Goal: Entertainment & Leisure: Browse casually

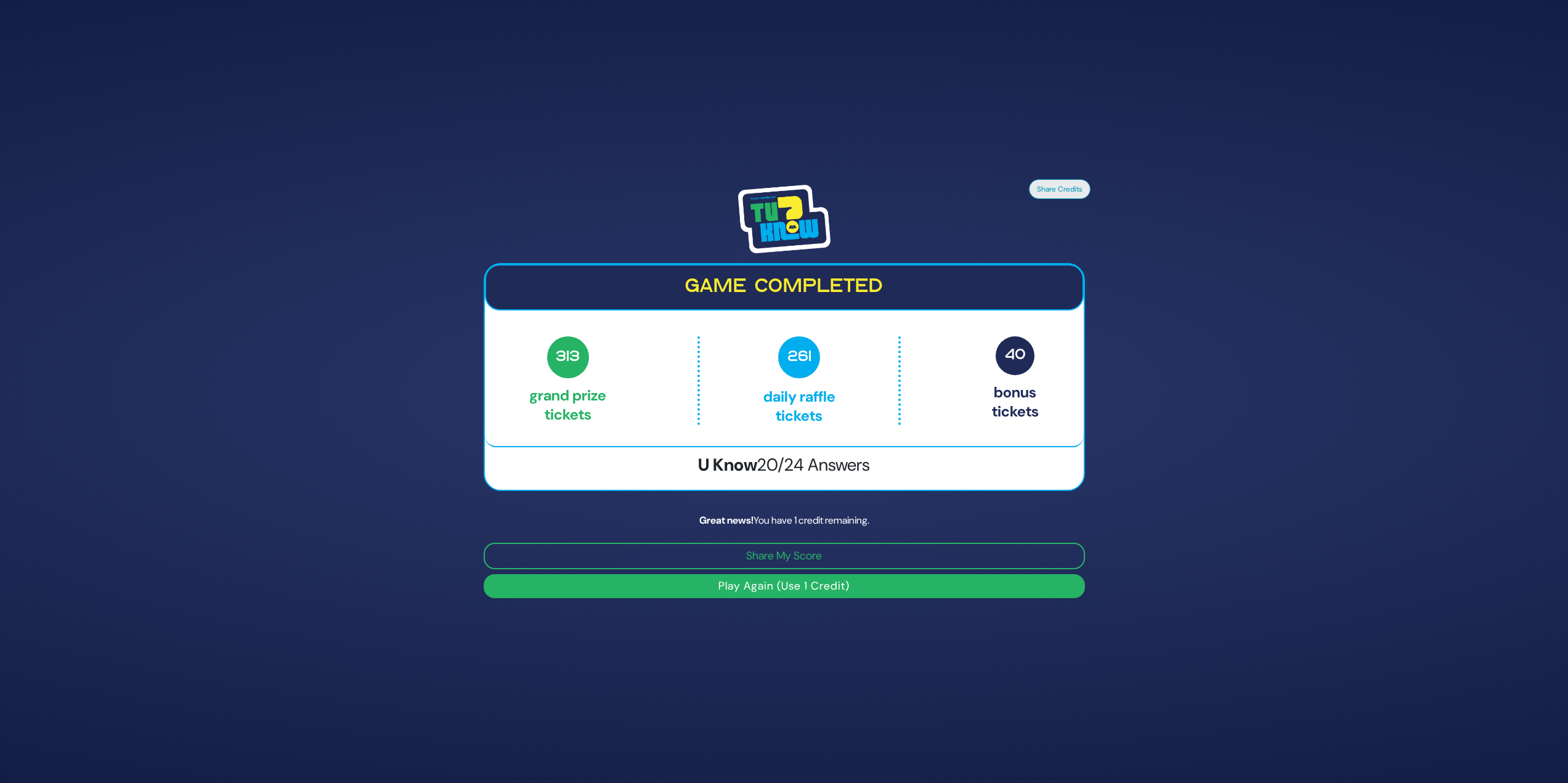
click at [725, 596] on button "Play Again (Use 1 Credit)" at bounding box center [784, 587] width 601 height 24
click at [815, 584] on button "Play Again (Use 1 Credit)" at bounding box center [784, 587] width 601 height 24
click at [836, 575] on button "Play Again (Use 1 Credit)" at bounding box center [784, 587] width 601 height 24
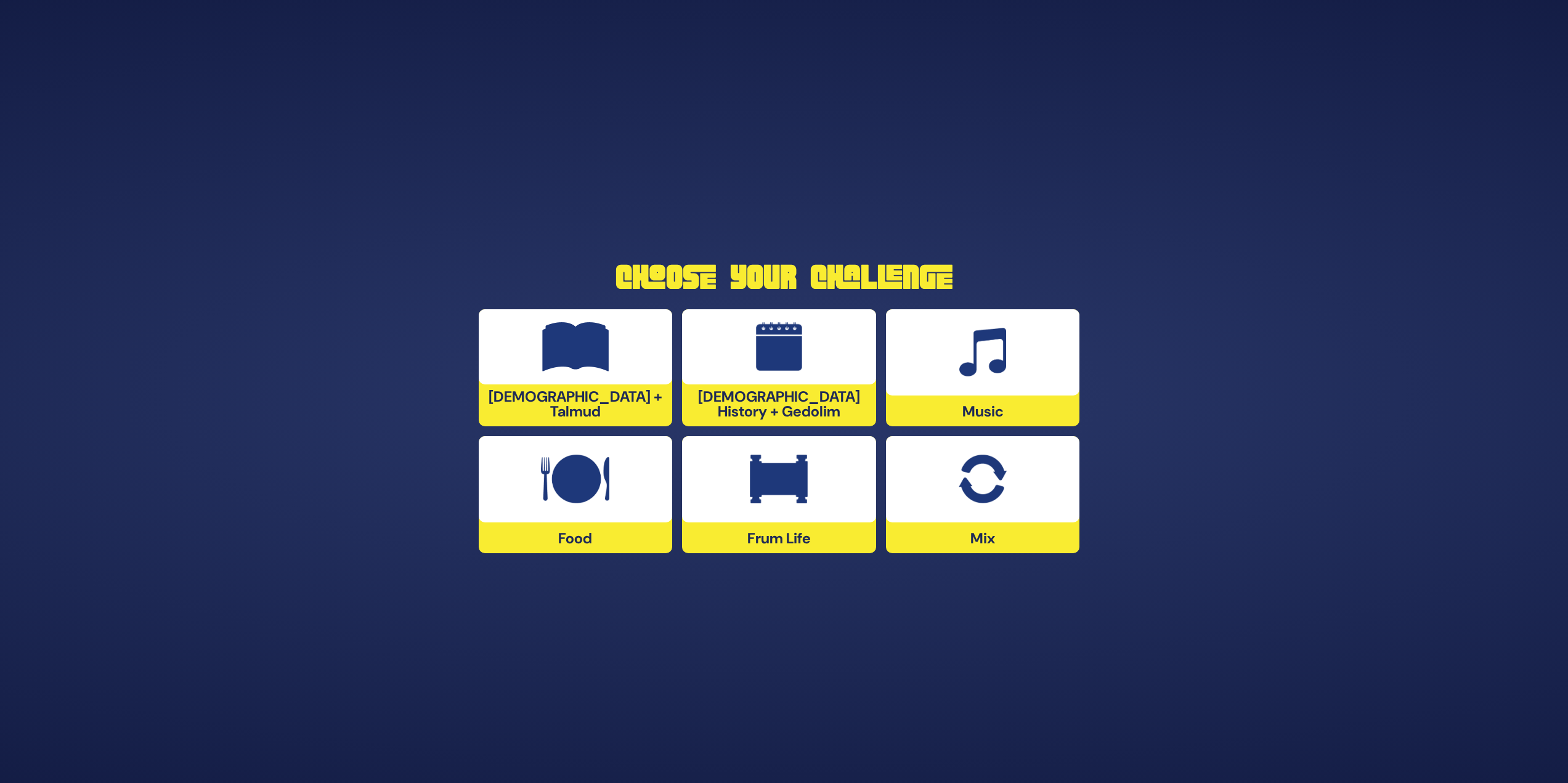
click at [953, 359] on div at bounding box center [982, 352] width 194 height 86
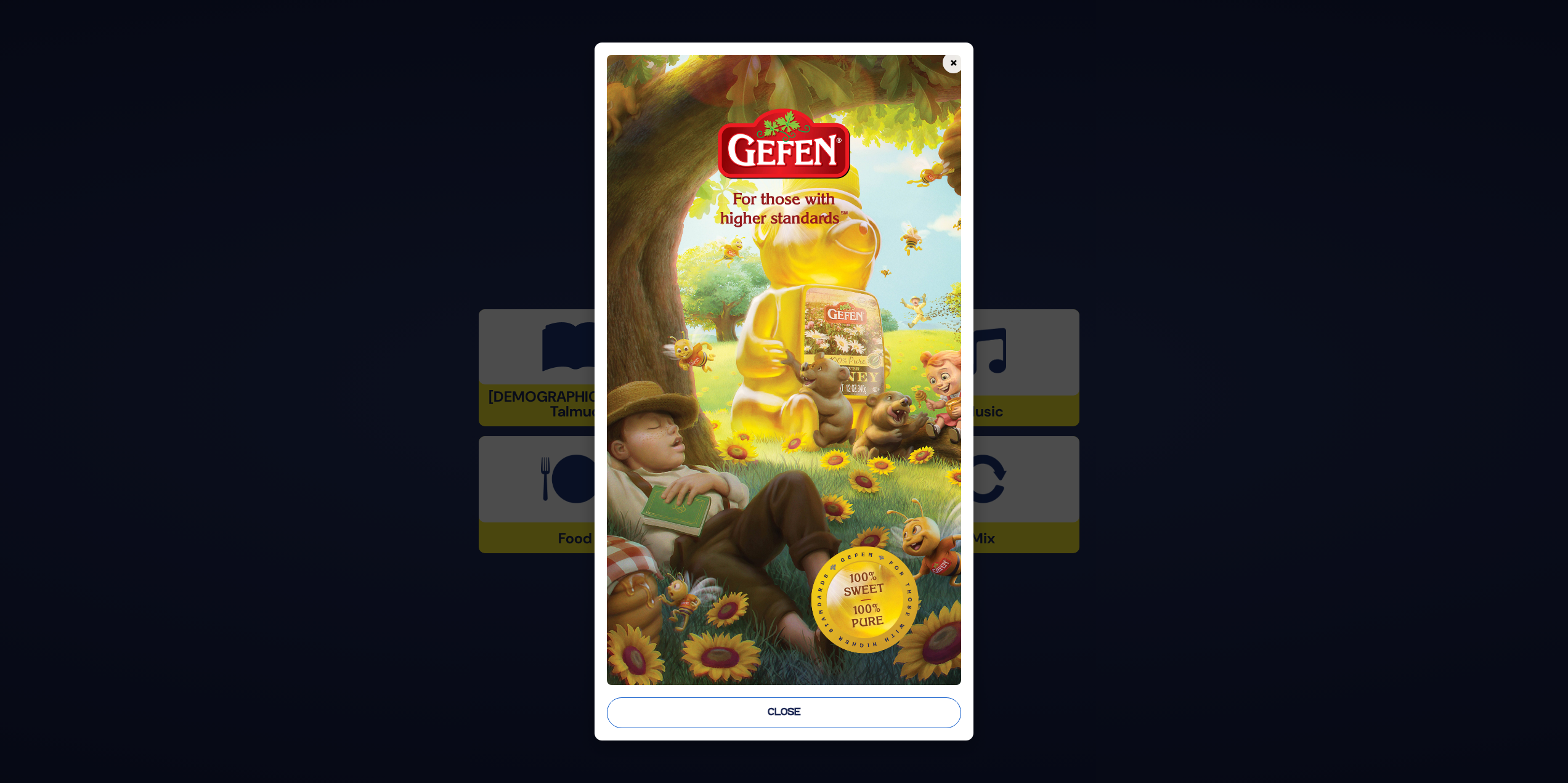
click at [889, 710] on button "Close" at bounding box center [784, 713] width 355 height 31
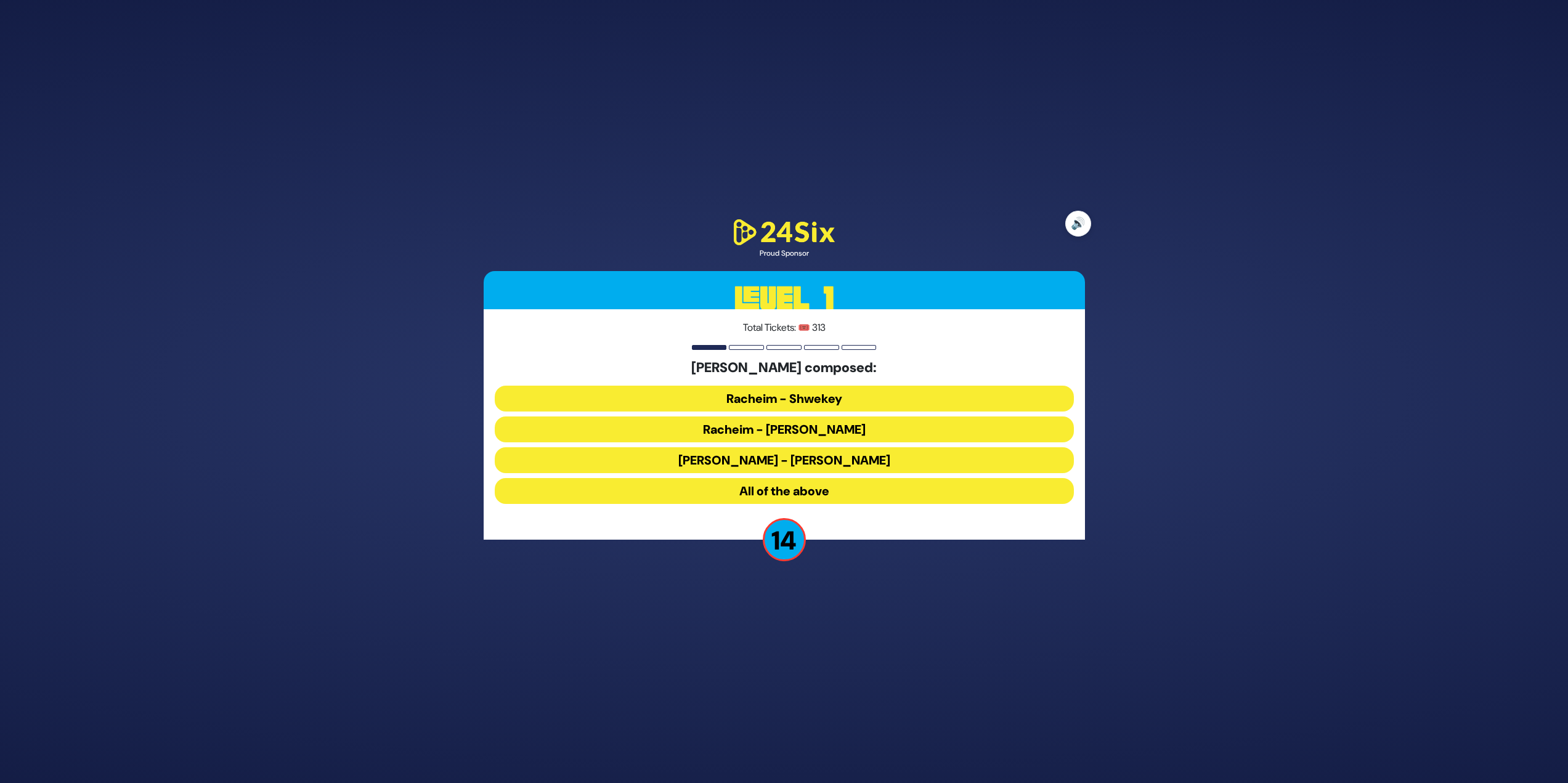
click at [1086, 221] on button "🔊" at bounding box center [1078, 224] width 26 height 26
click at [910, 489] on button "All of the above" at bounding box center [784, 491] width 579 height 26
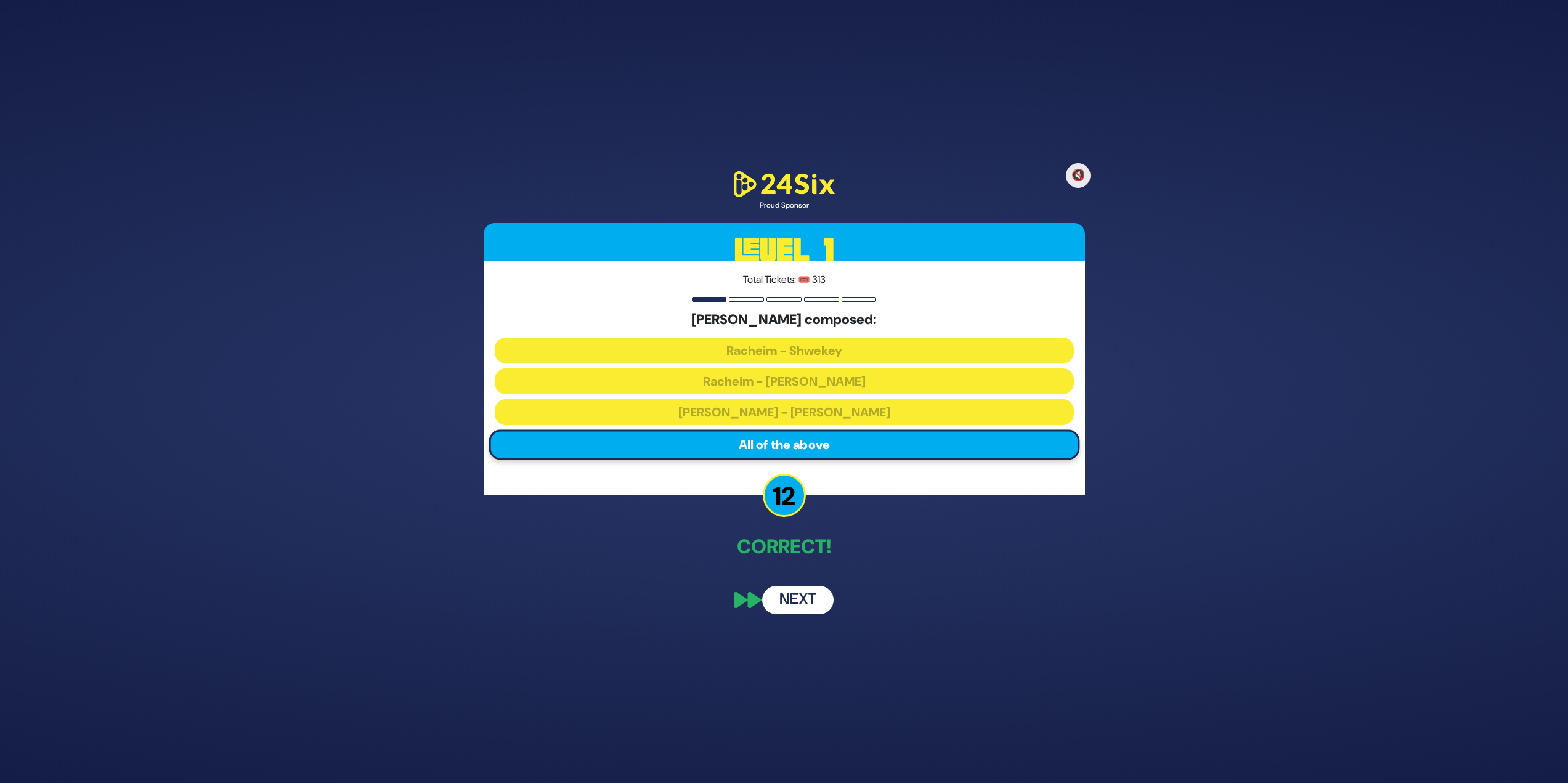
click at [787, 598] on button "Next" at bounding box center [797, 600] width 71 height 28
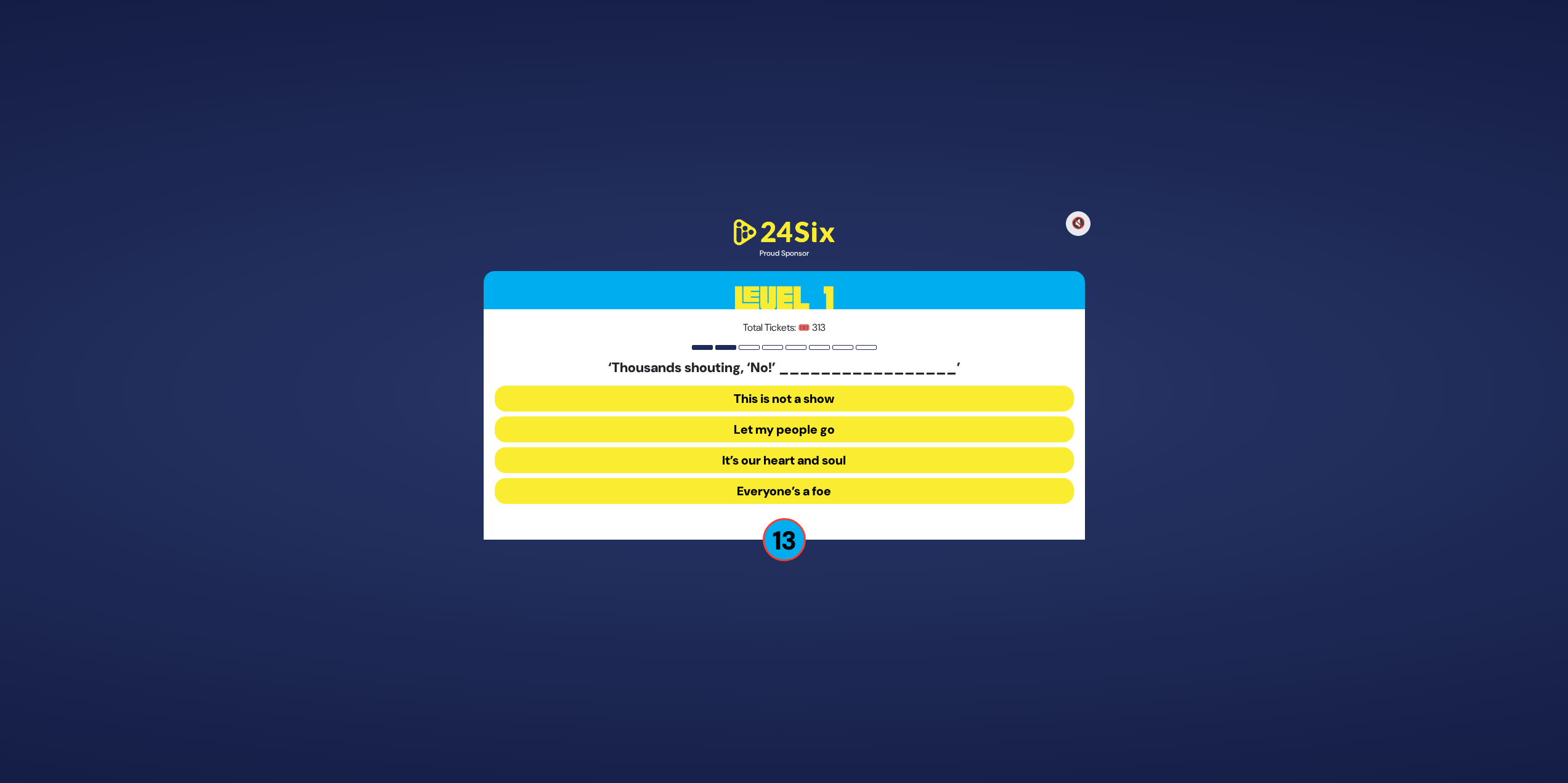
click at [687, 430] on button "Let my people go" at bounding box center [784, 430] width 579 height 26
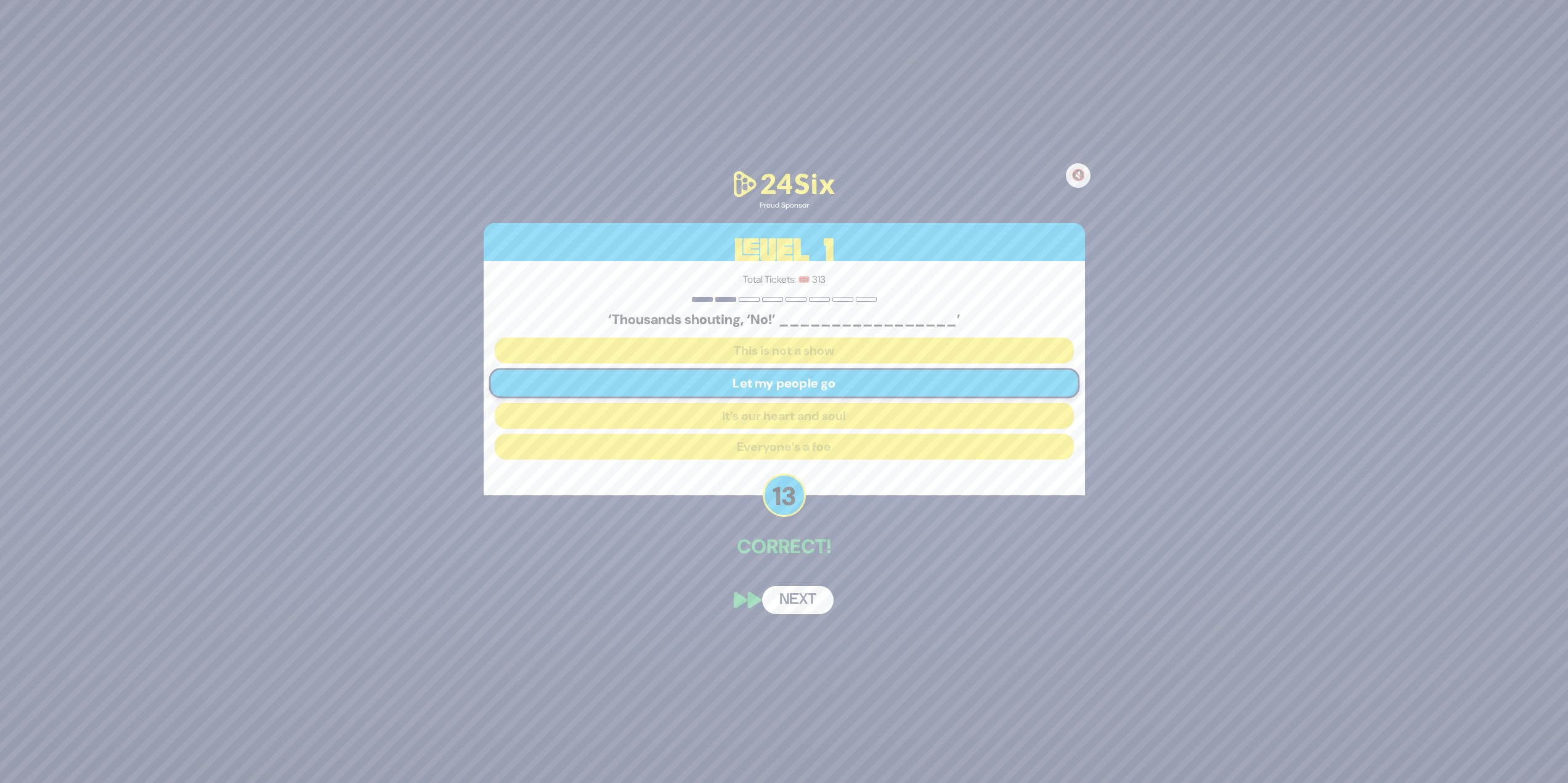
click at [822, 606] on button "Next" at bounding box center [797, 600] width 71 height 28
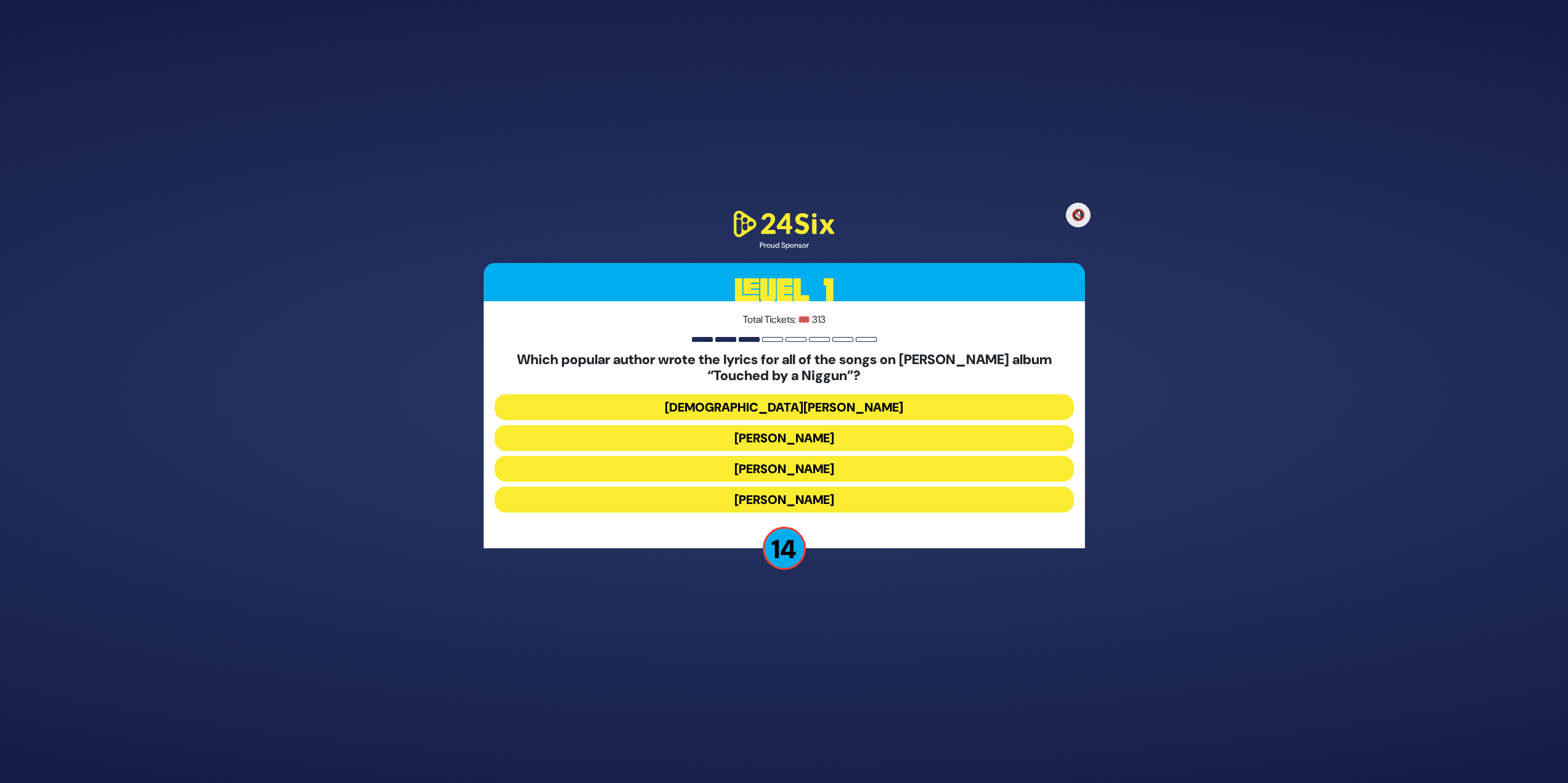
click at [753, 407] on button "Rabbi Yechiel Spero" at bounding box center [784, 407] width 579 height 26
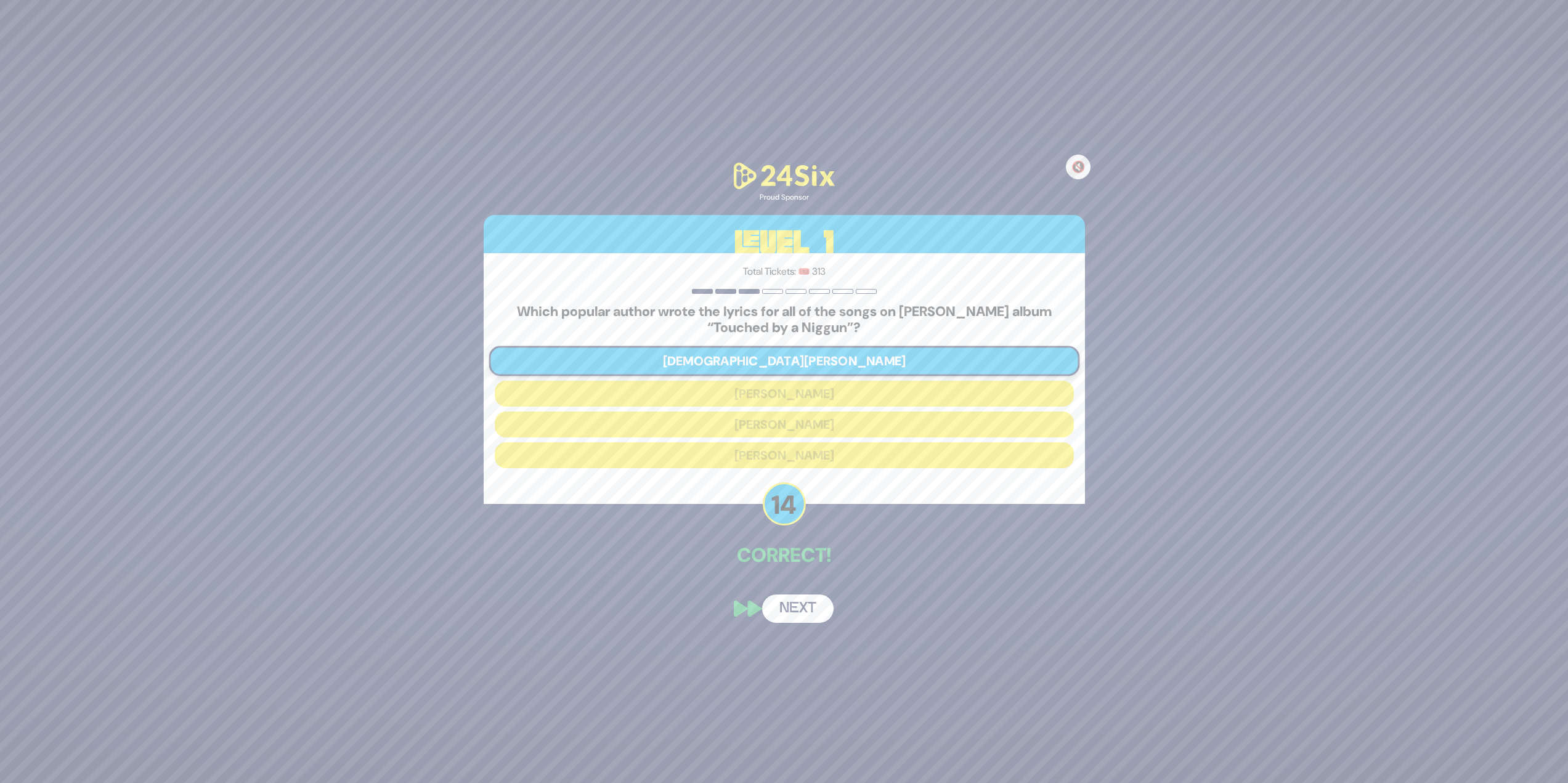
click at [774, 608] on button "Next" at bounding box center [797, 608] width 71 height 28
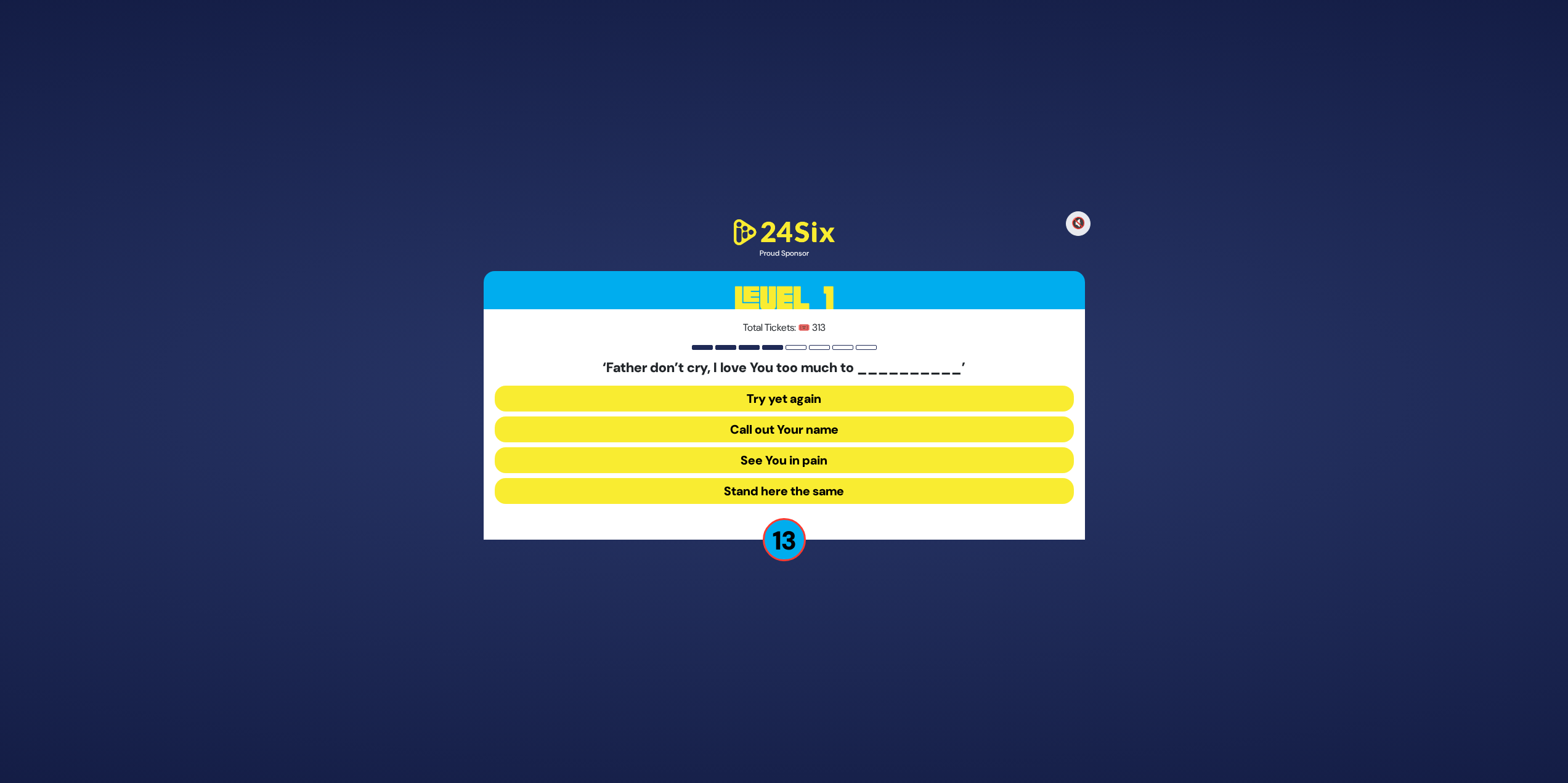
click at [757, 465] on button "See You in pain" at bounding box center [784, 460] width 579 height 26
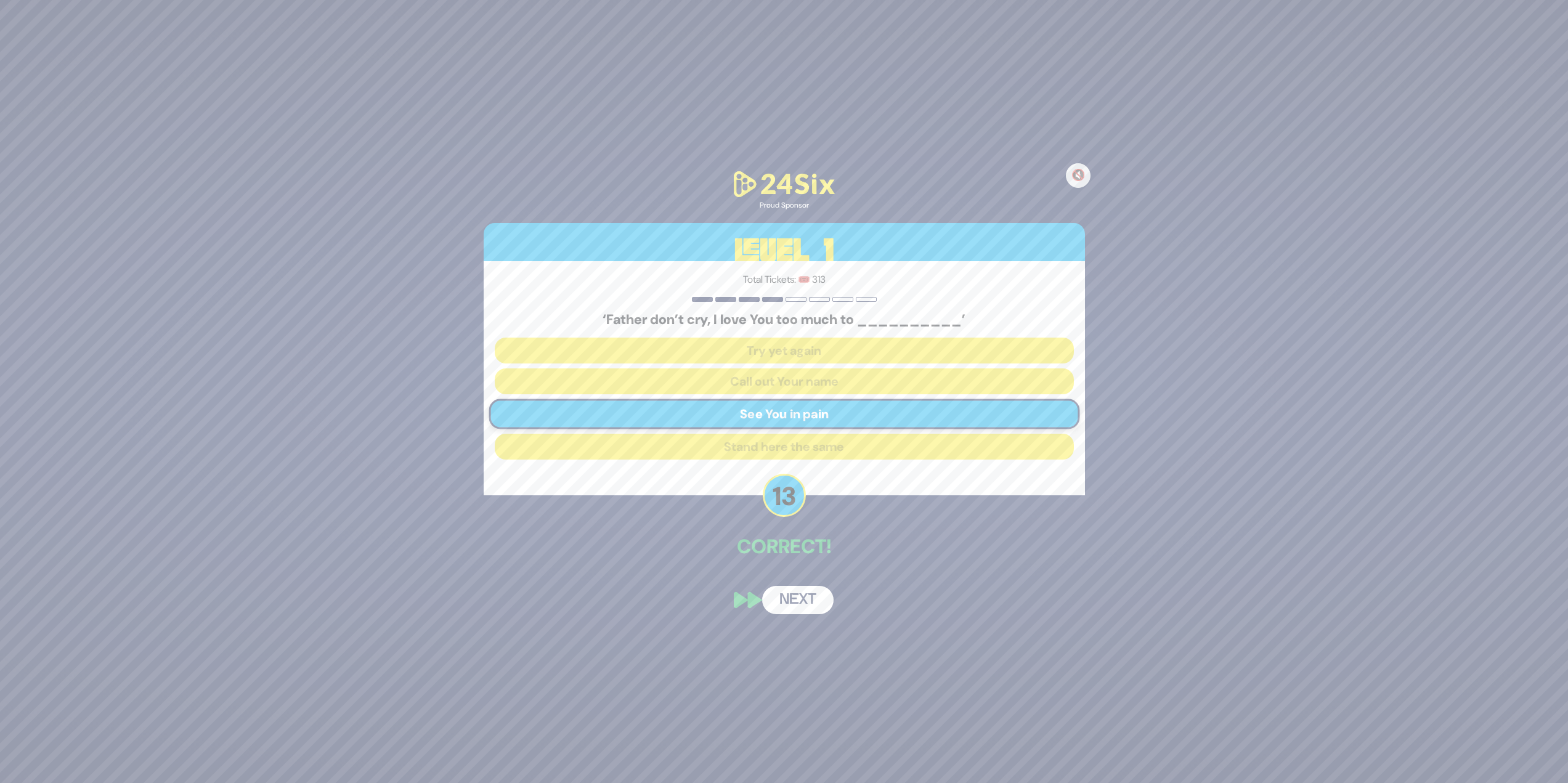
click at [829, 602] on button "Next" at bounding box center [797, 600] width 71 height 28
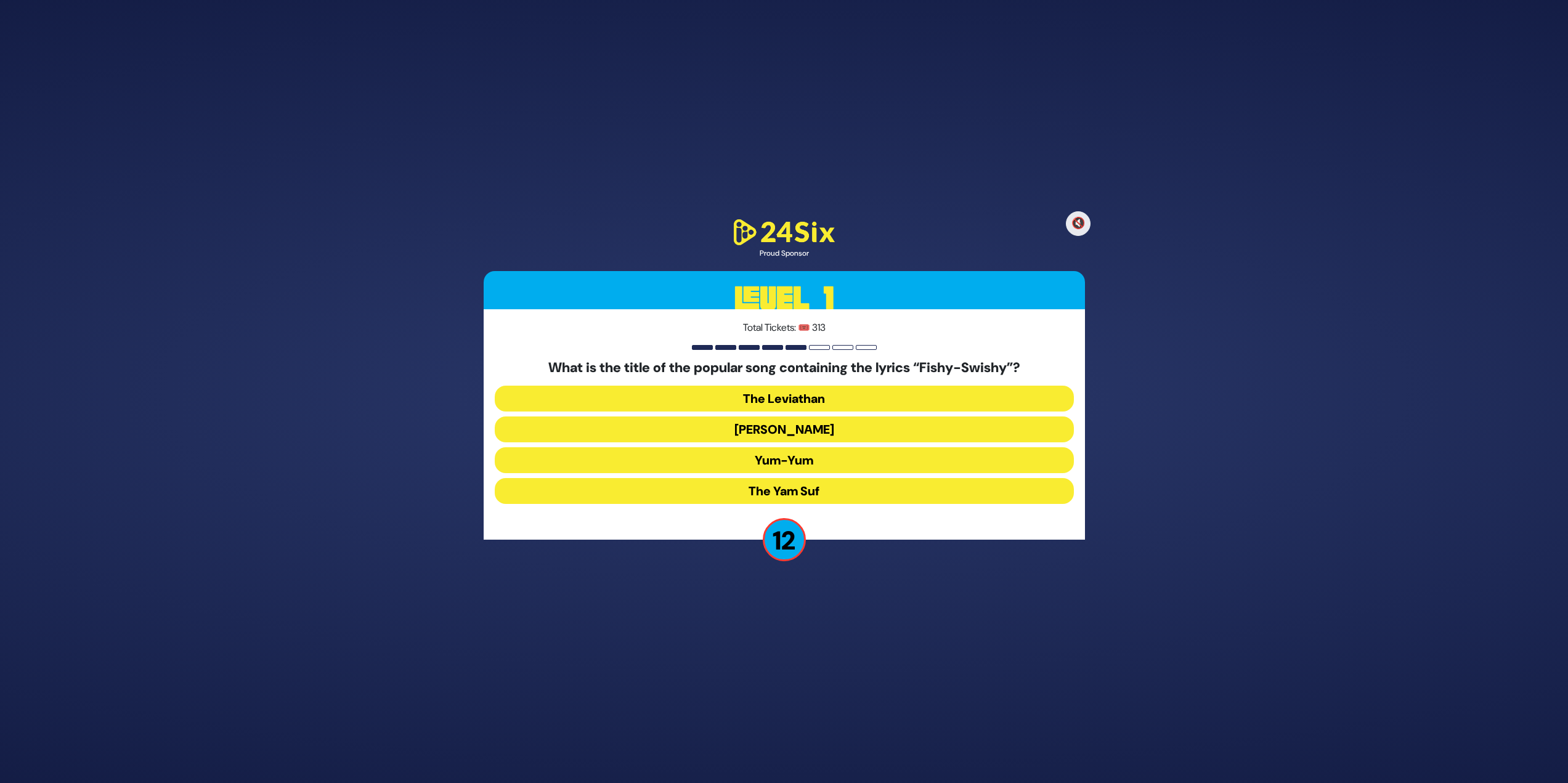
click at [730, 463] on button "Yum-Yum" at bounding box center [784, 460] width 579 height 26
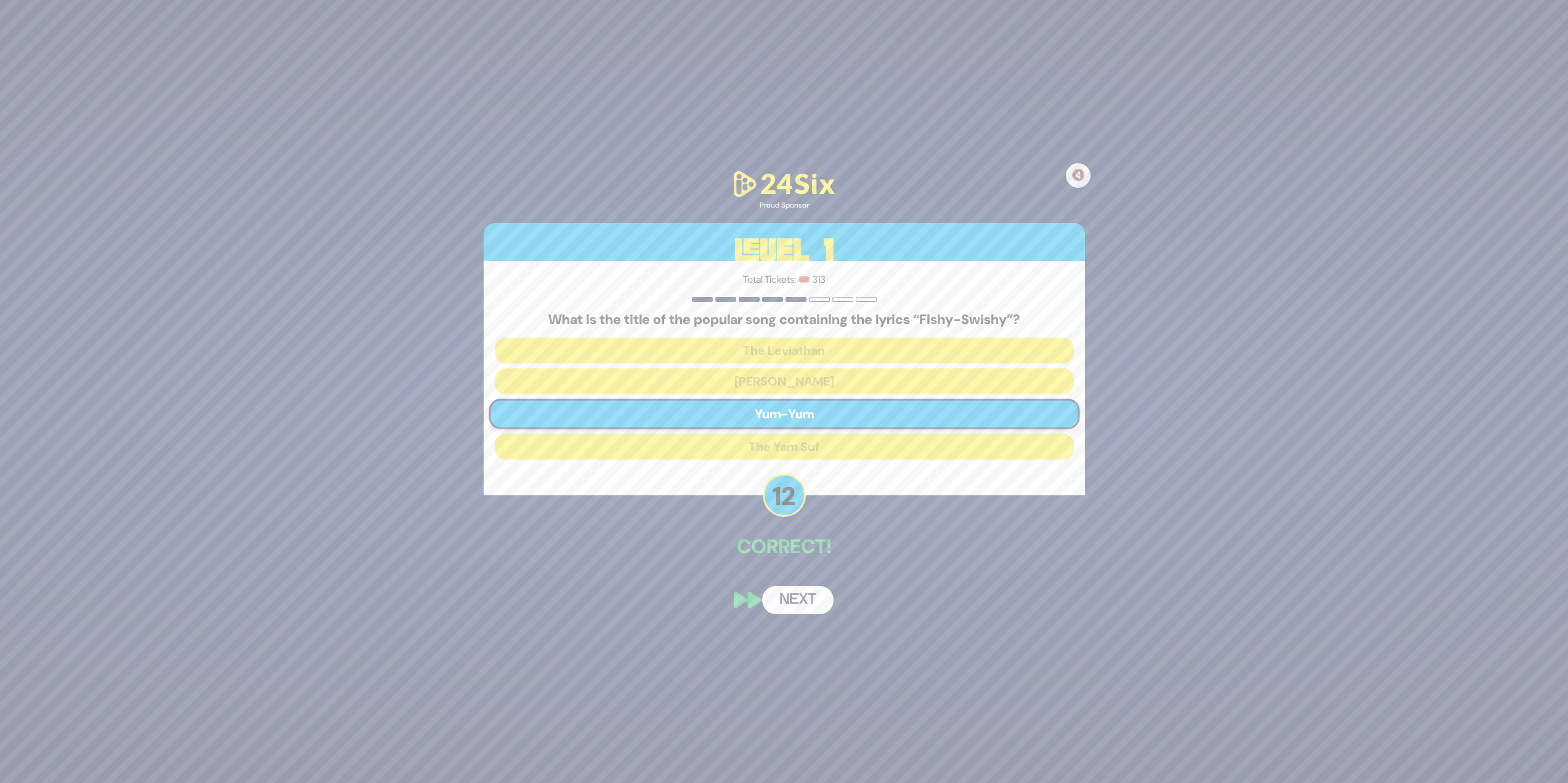
click at [790, 610] on button "Next" at bounding box center [797, 600] width 71 height 28
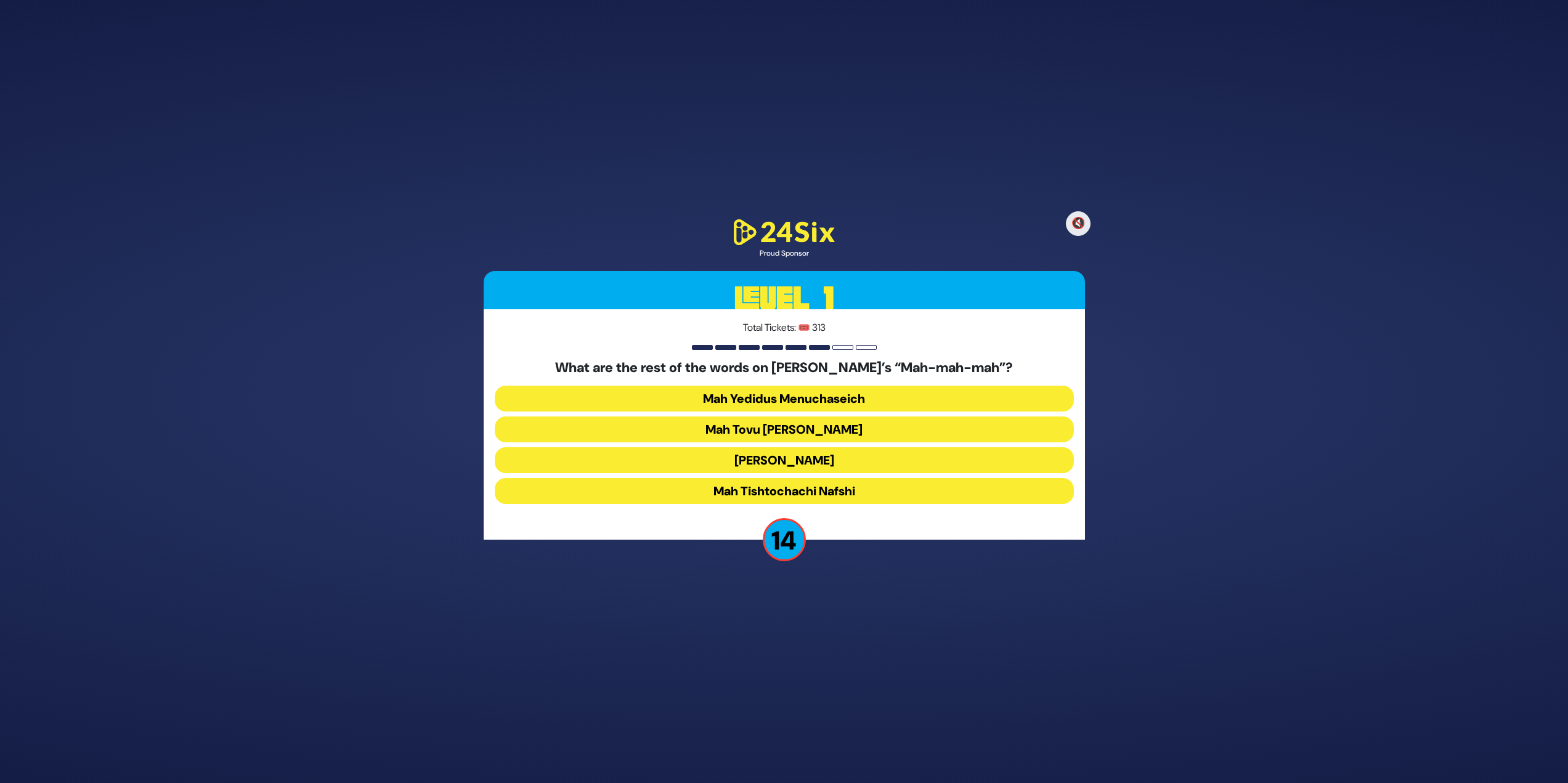
click at [688, 417] on button "Mah Tovu Ohalecha Yaakov" at bounding box center [784, 430] width 579 height 26
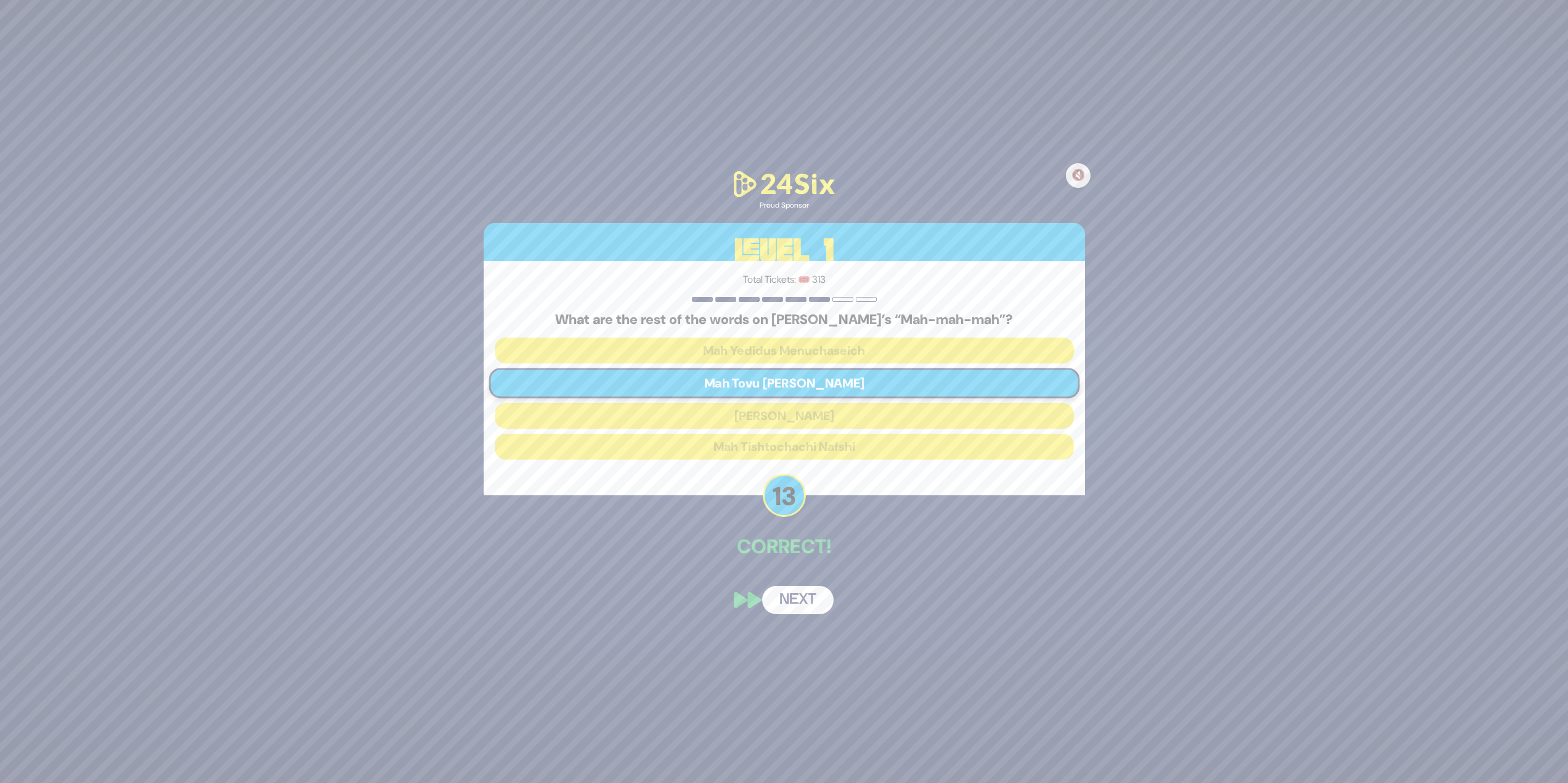
click at [778, 606] on button "Next" at bounding box center [797, 600] width 71 height 28
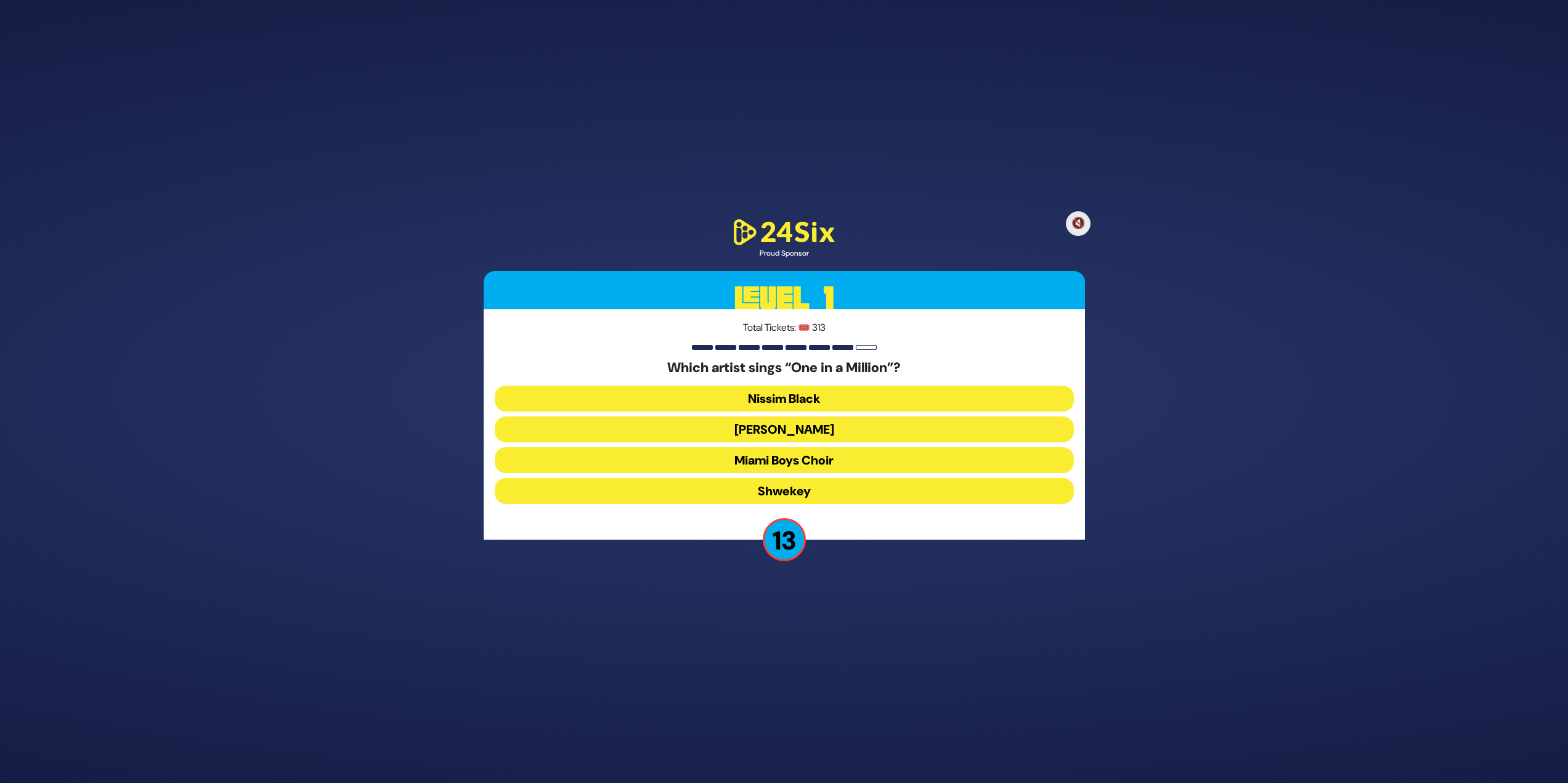
click at [711, 432] on button "Mordechai Shapiro" at bounding box center [784, 430] width 579 height 26
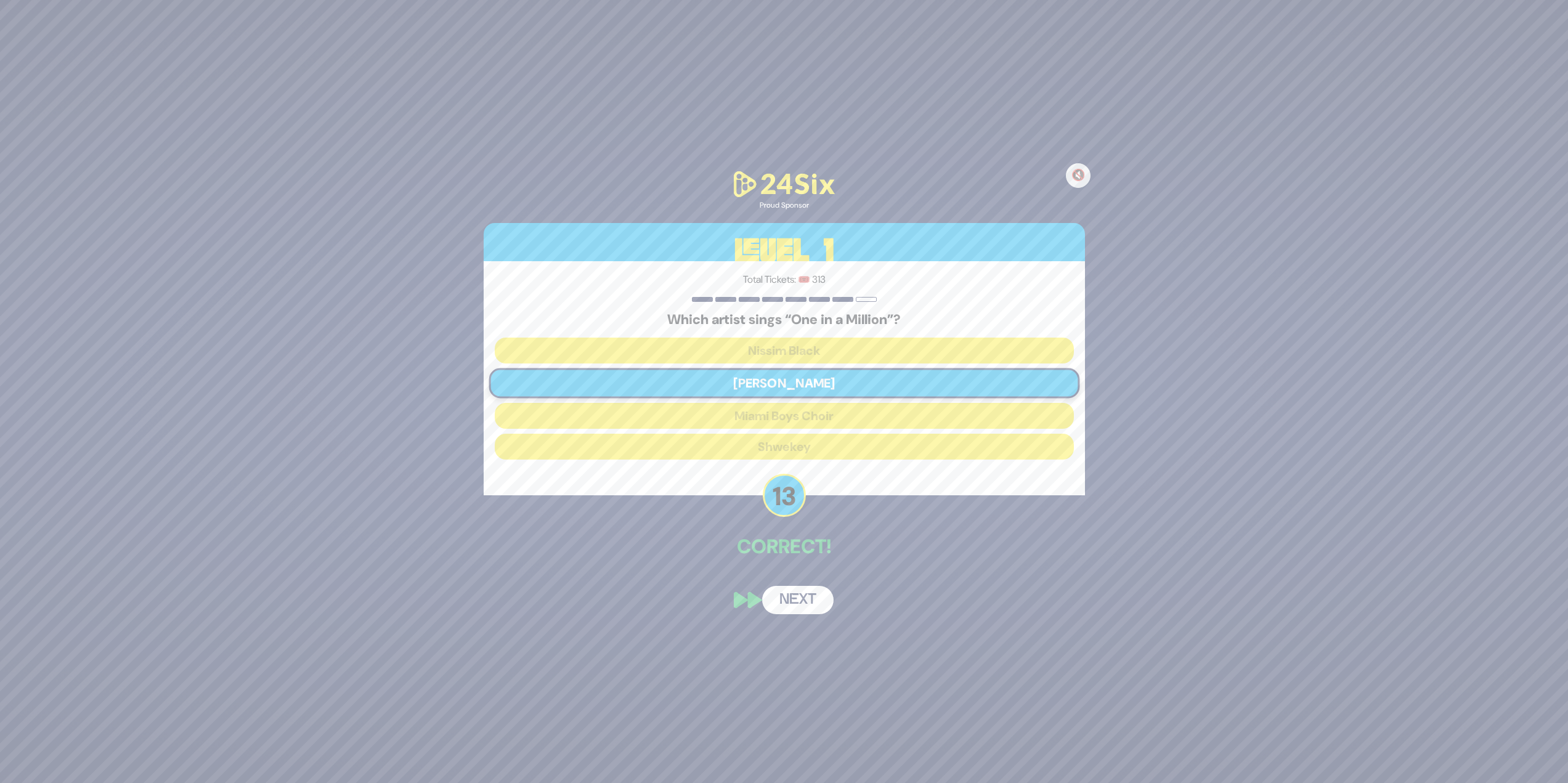
click at [812, 600] on button "Next" at bounding box center [797, 600] width 71 height 28
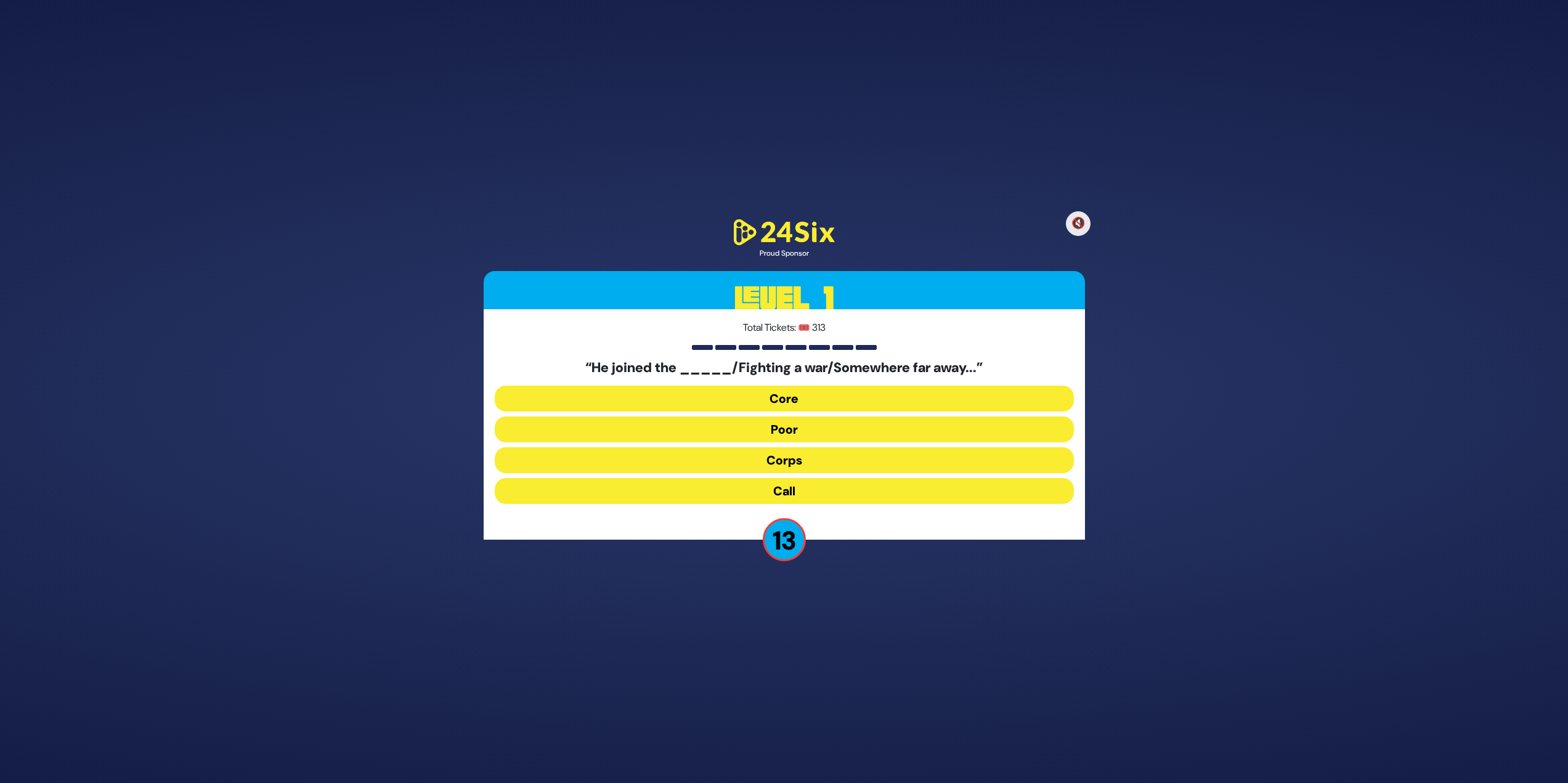
click at [709, 463] on button "Corps" at bounding box center [784, 460] width 579 height 26
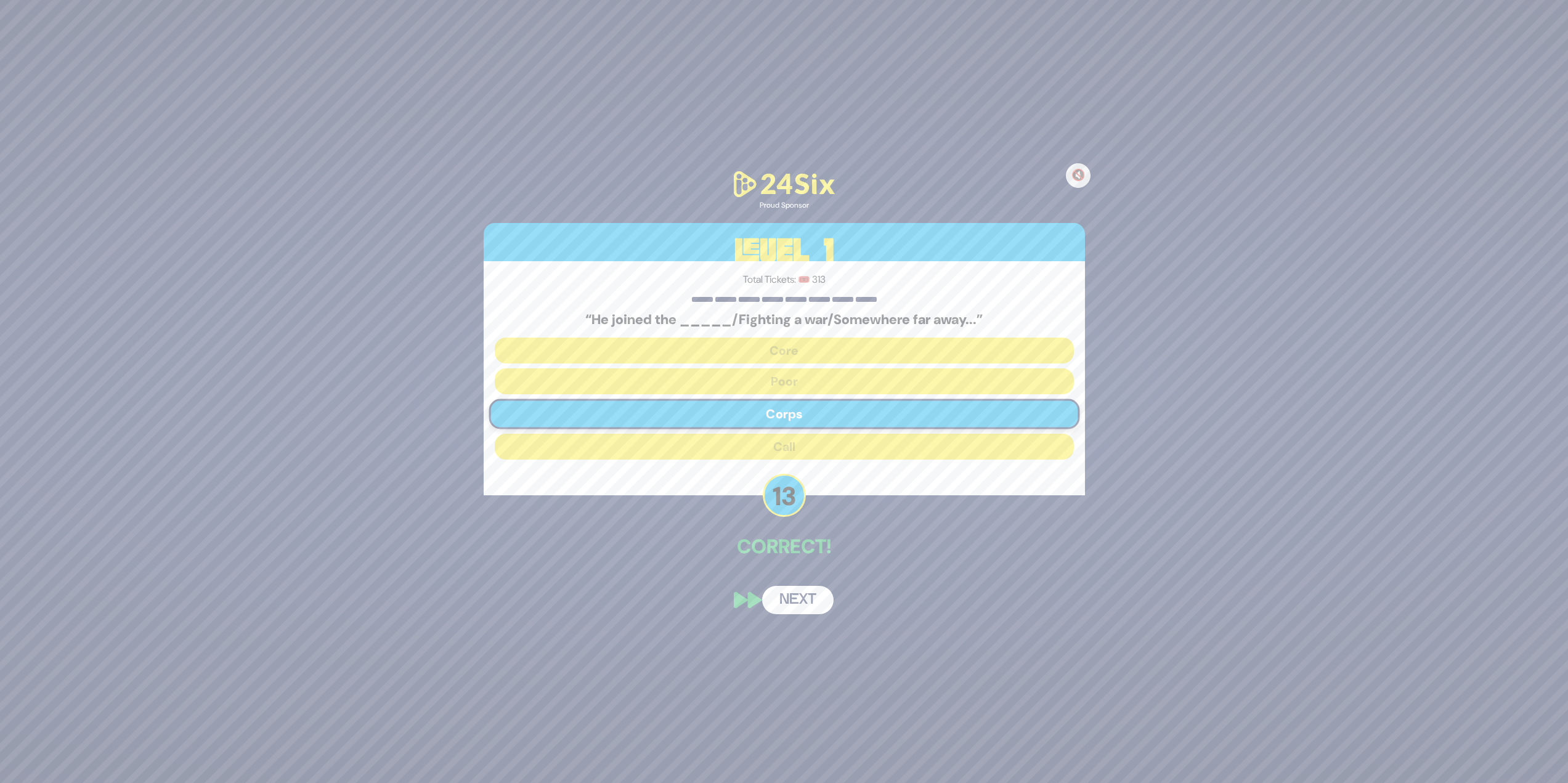
click at [791, 592] on button "Next" at bounding box center [797, 600] width 71 height 28
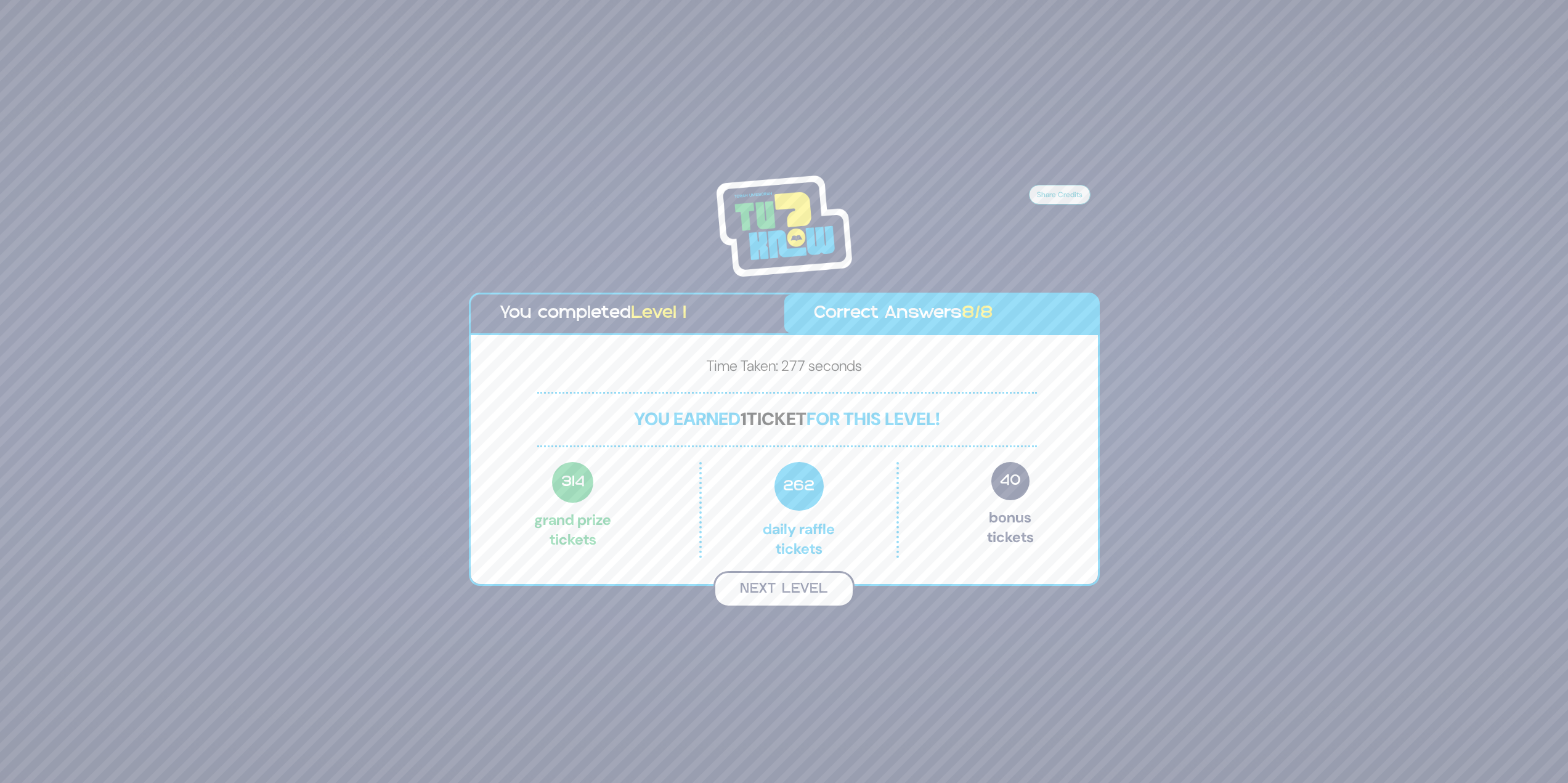
click at [784, 586] on button "Next Level" at bounding box center [784, 589] width 141 height 36
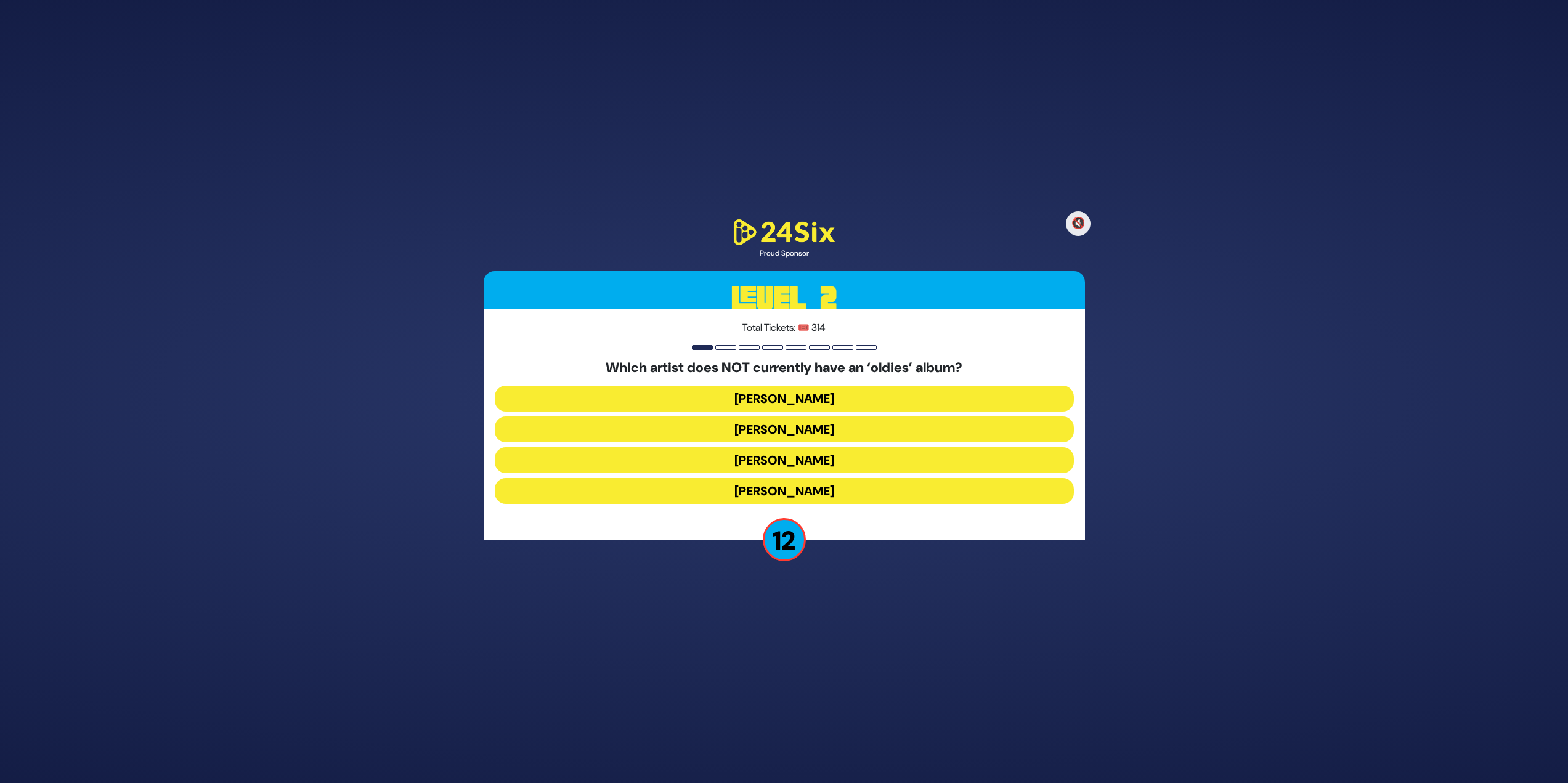
click at [729, 426] on button "Mordechai Shapiro" at bounding box center [784, 430] width 579 height 26
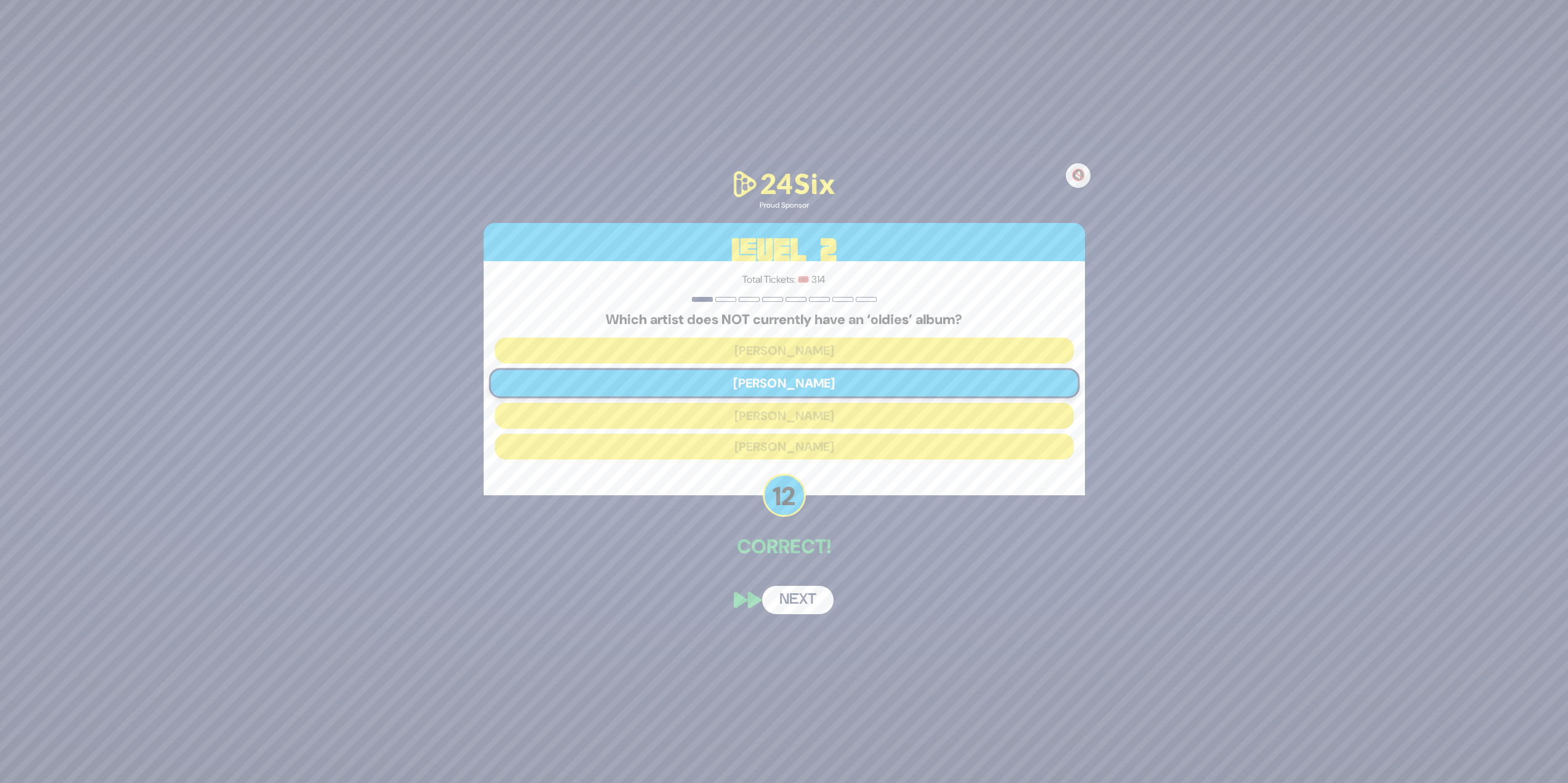
click at [777, 601] on button "Next" at bounding box center [797, 600] width 71 height 28
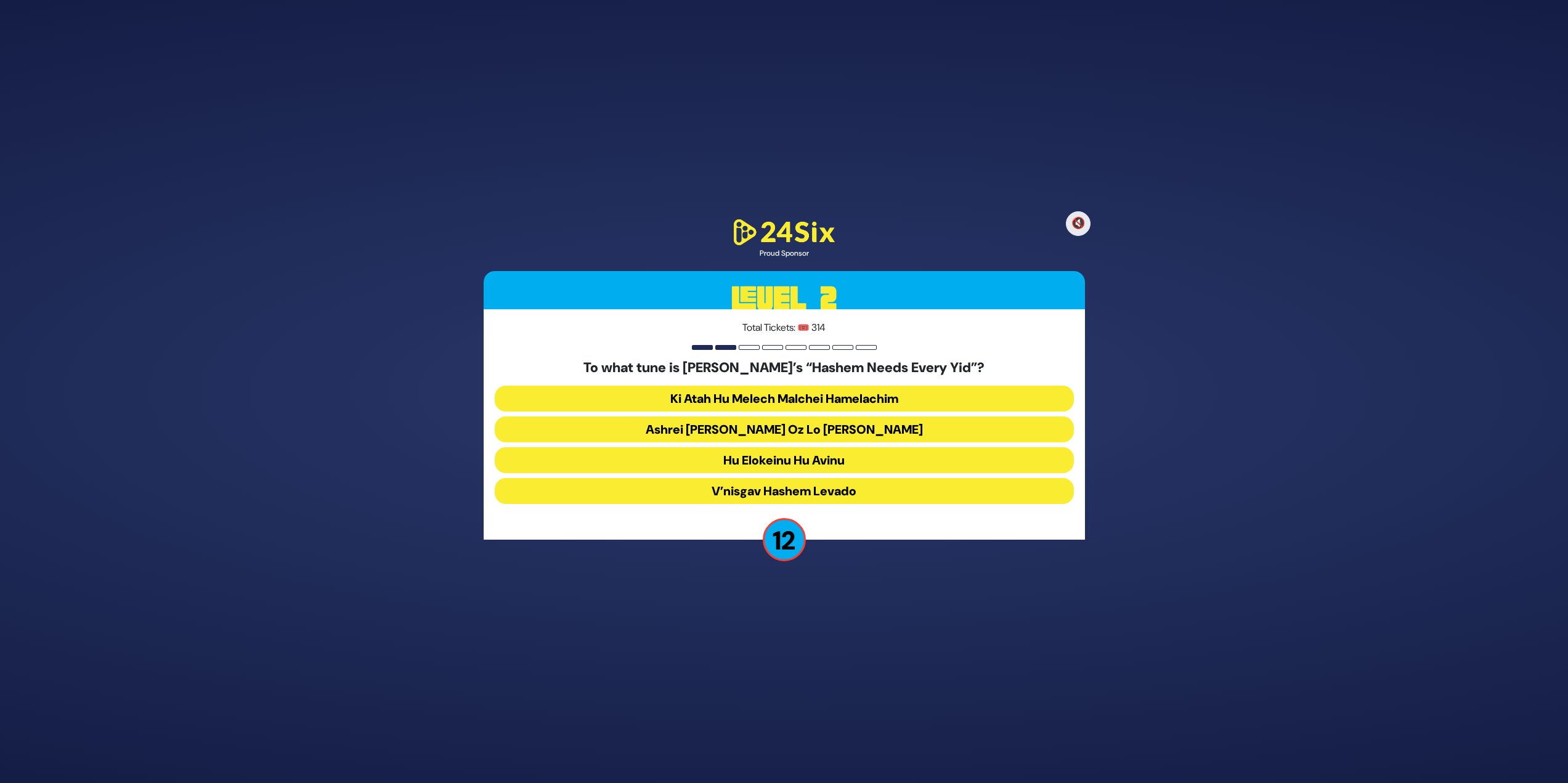
click at [776, 432] on button "Ashrei Adam Oz Lo Bach" at bounding box center [784, 430] width 579 height 26
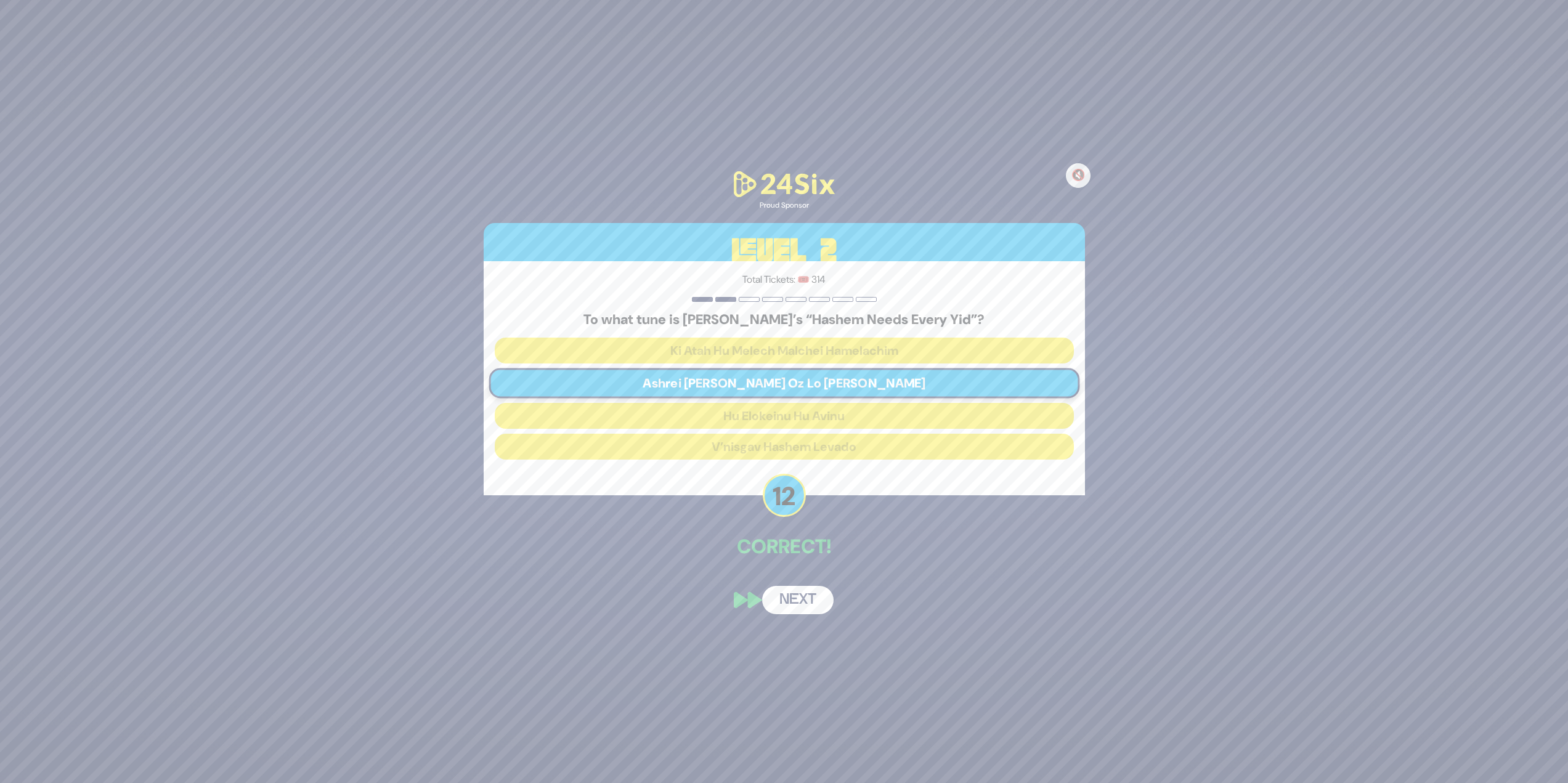
click at [796, 593] on button "Next" at bounding box center [797, 600] width 71 height 28
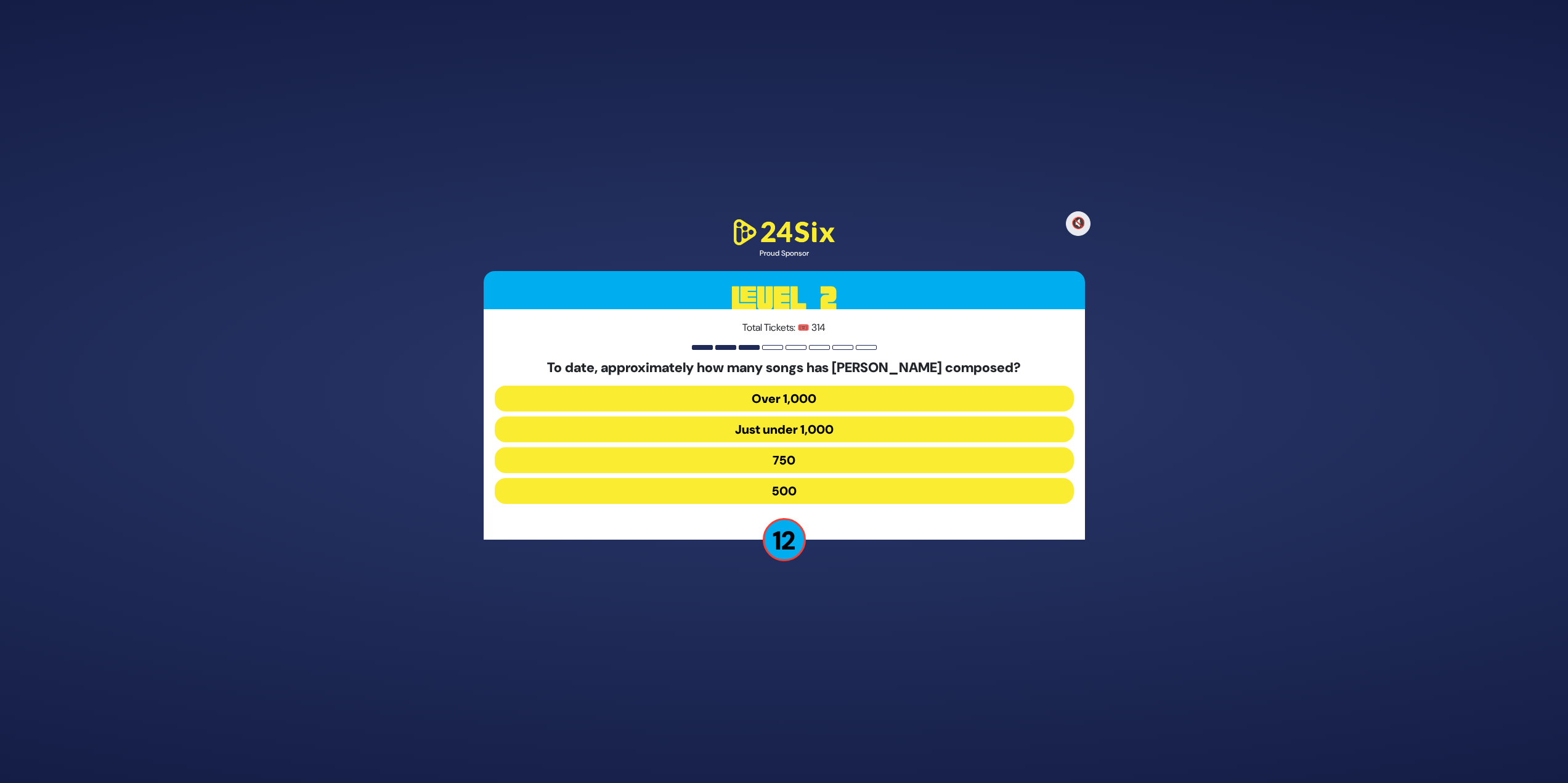
click at [711, 401] on button "Over 1,000" at bounding box center [784, 399] width 579 height 26
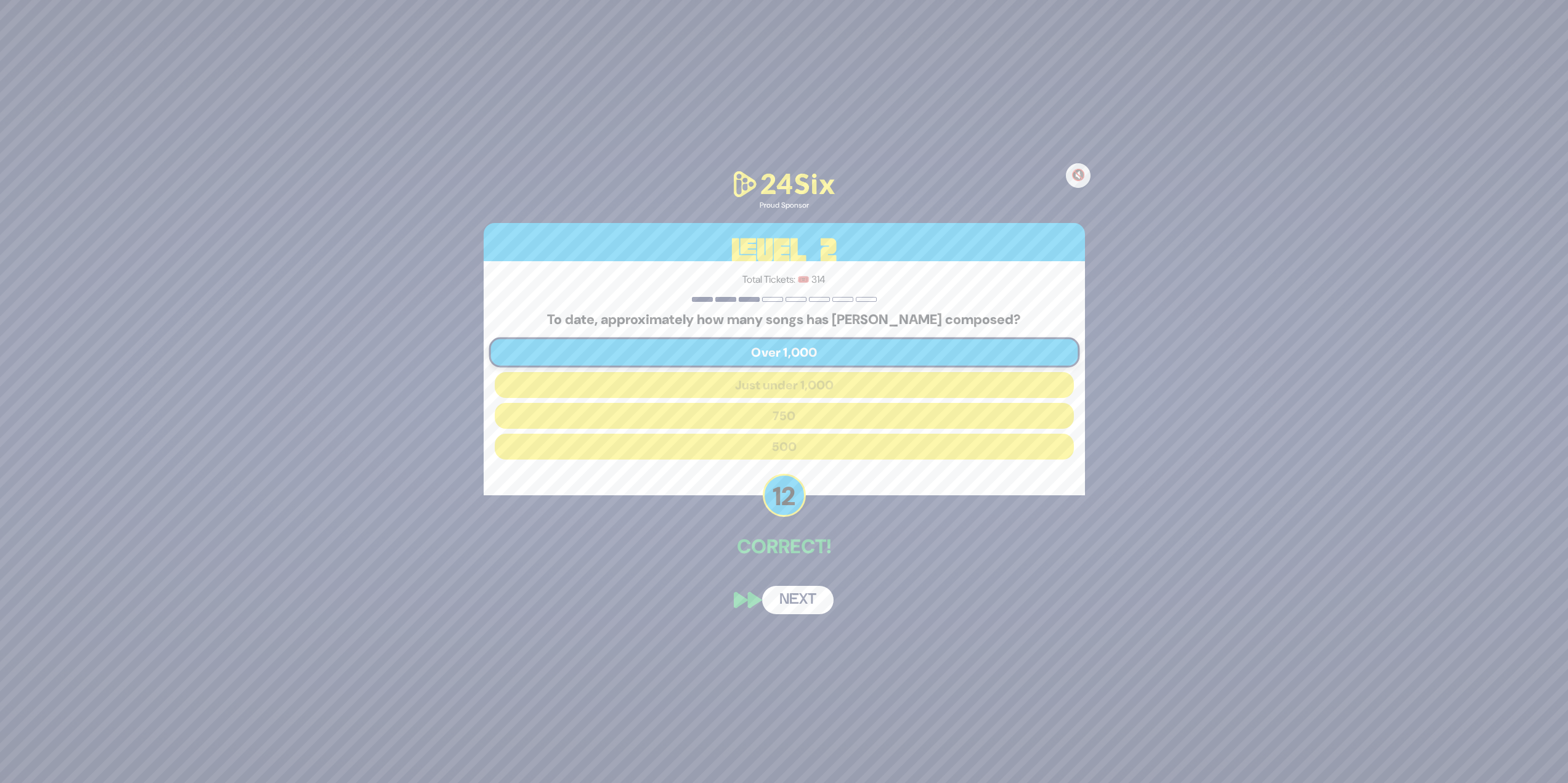
click at [793, 605] on button "Next" at bounding box center [797, 600] width 71 height 28
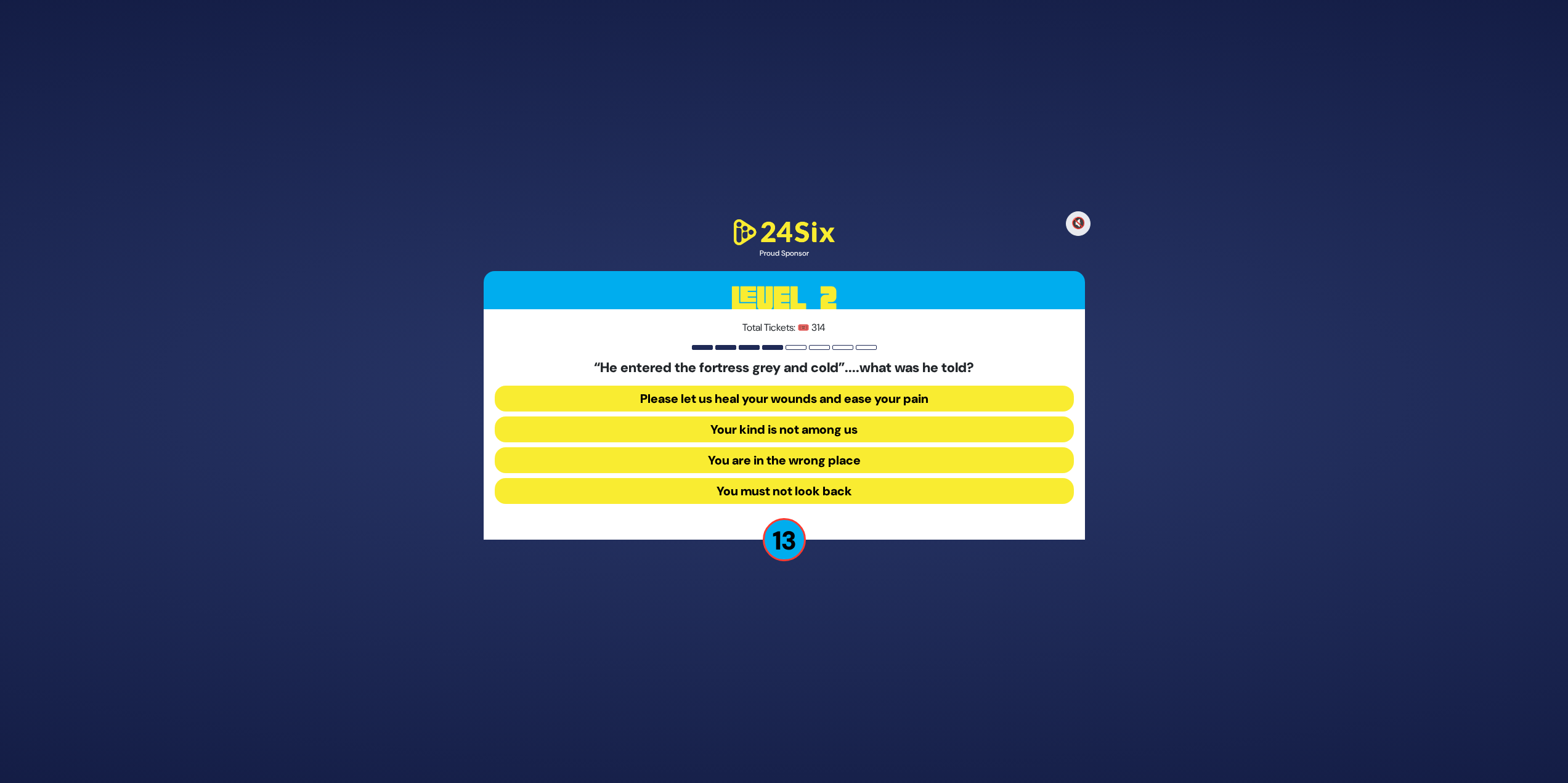
click at [637, 432] on button "Your kind is not among us" at bounding box center [784, 430] width 579 height 26
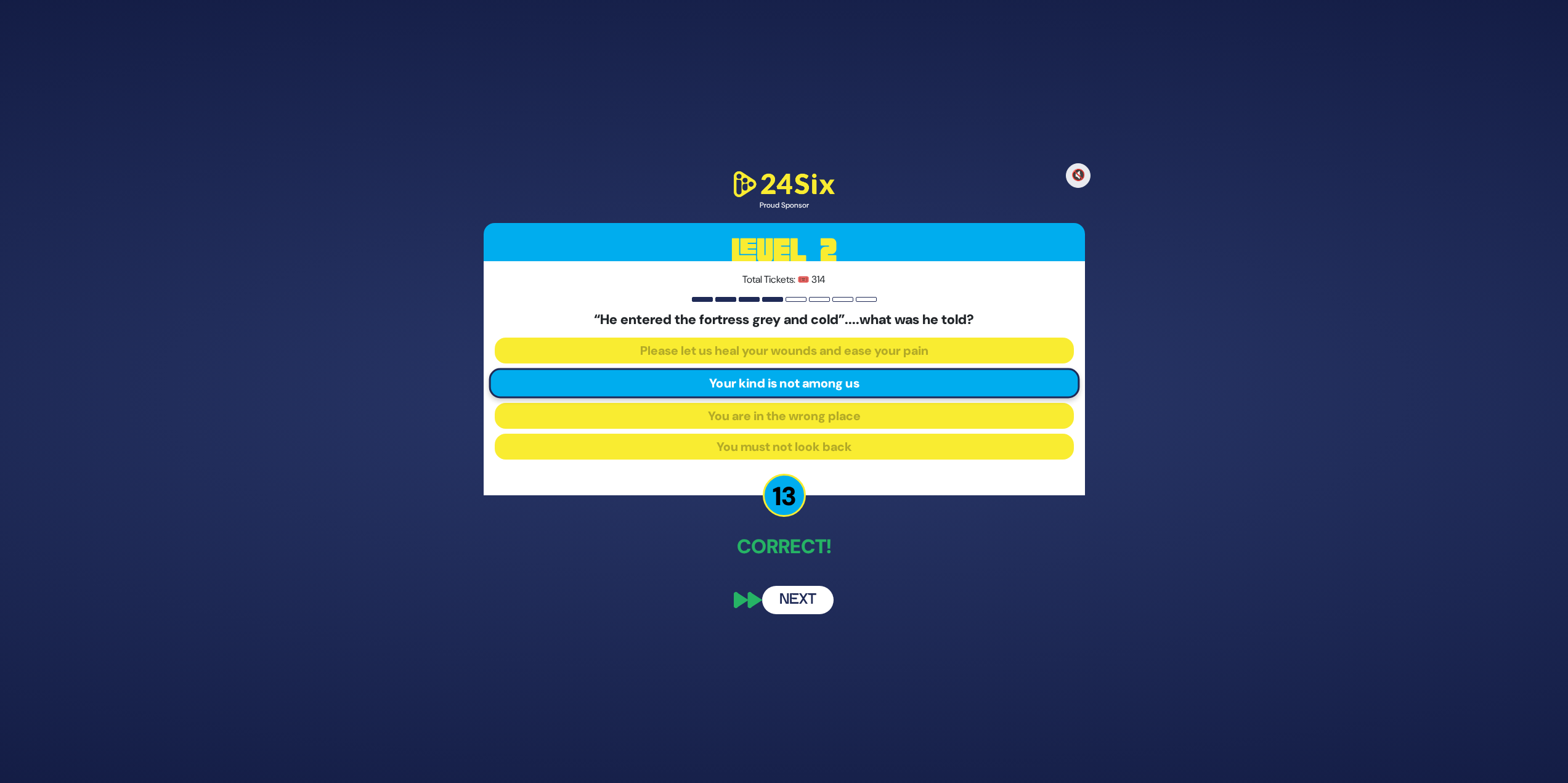
click at [813, 602] on button "Next" at bounding box center [797, 600] width 71 height 28
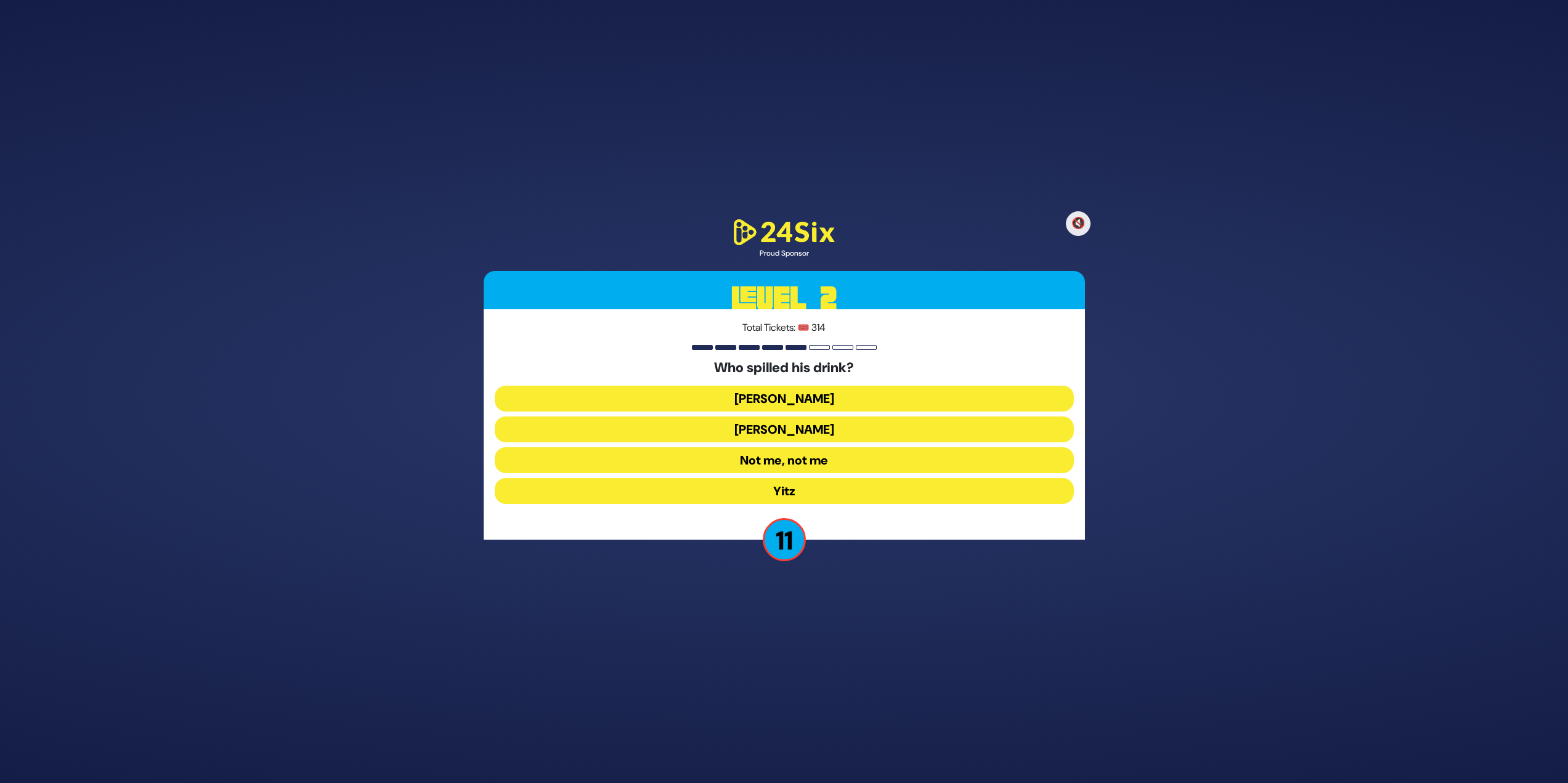
click at [757, 392] on button "Asher Zelig" at bounding box center [784, 399] width 579 height 26
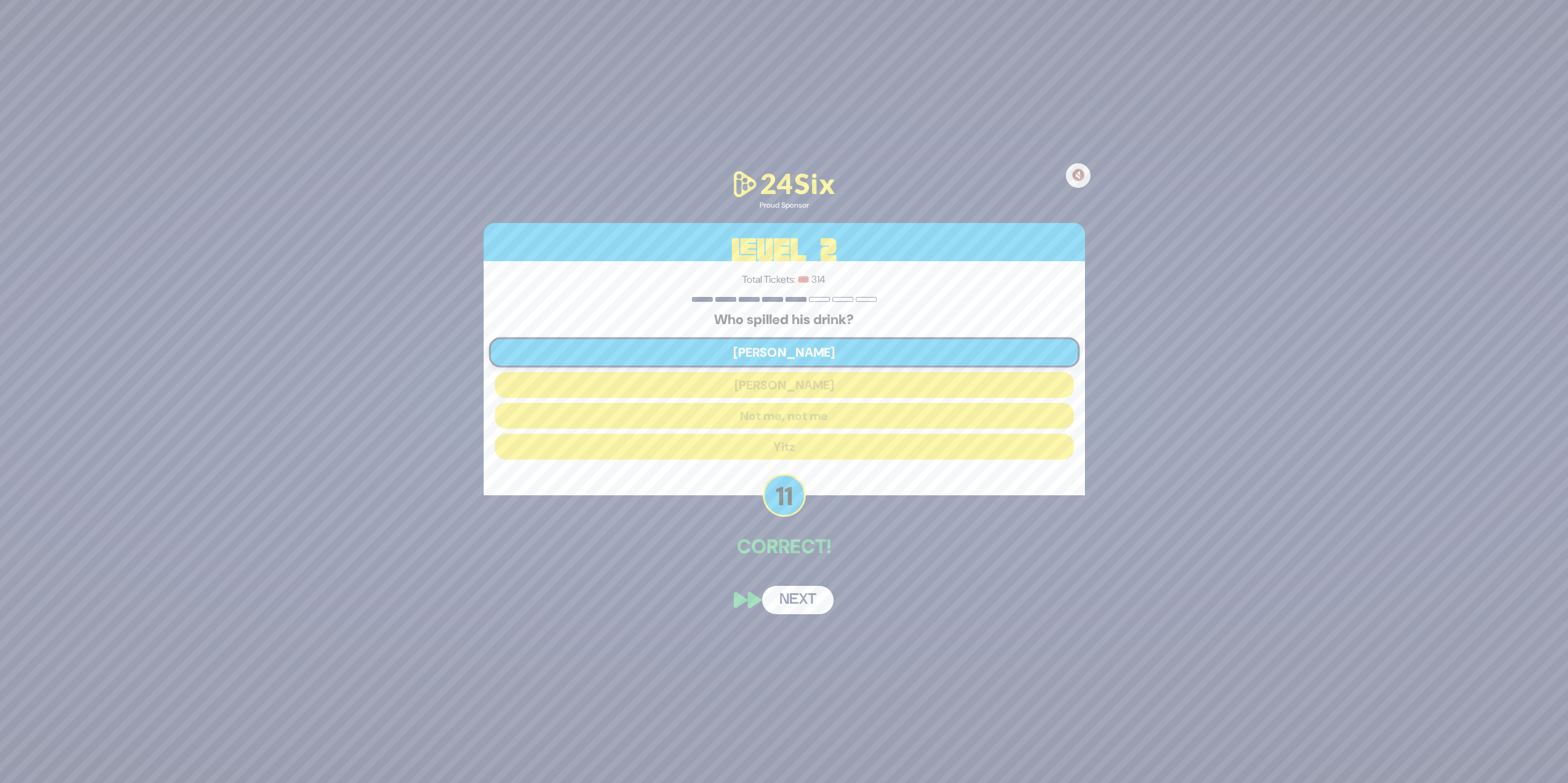
click at [809, 592] on button "Next" at bounding box center [797, 600] width 71 height 28
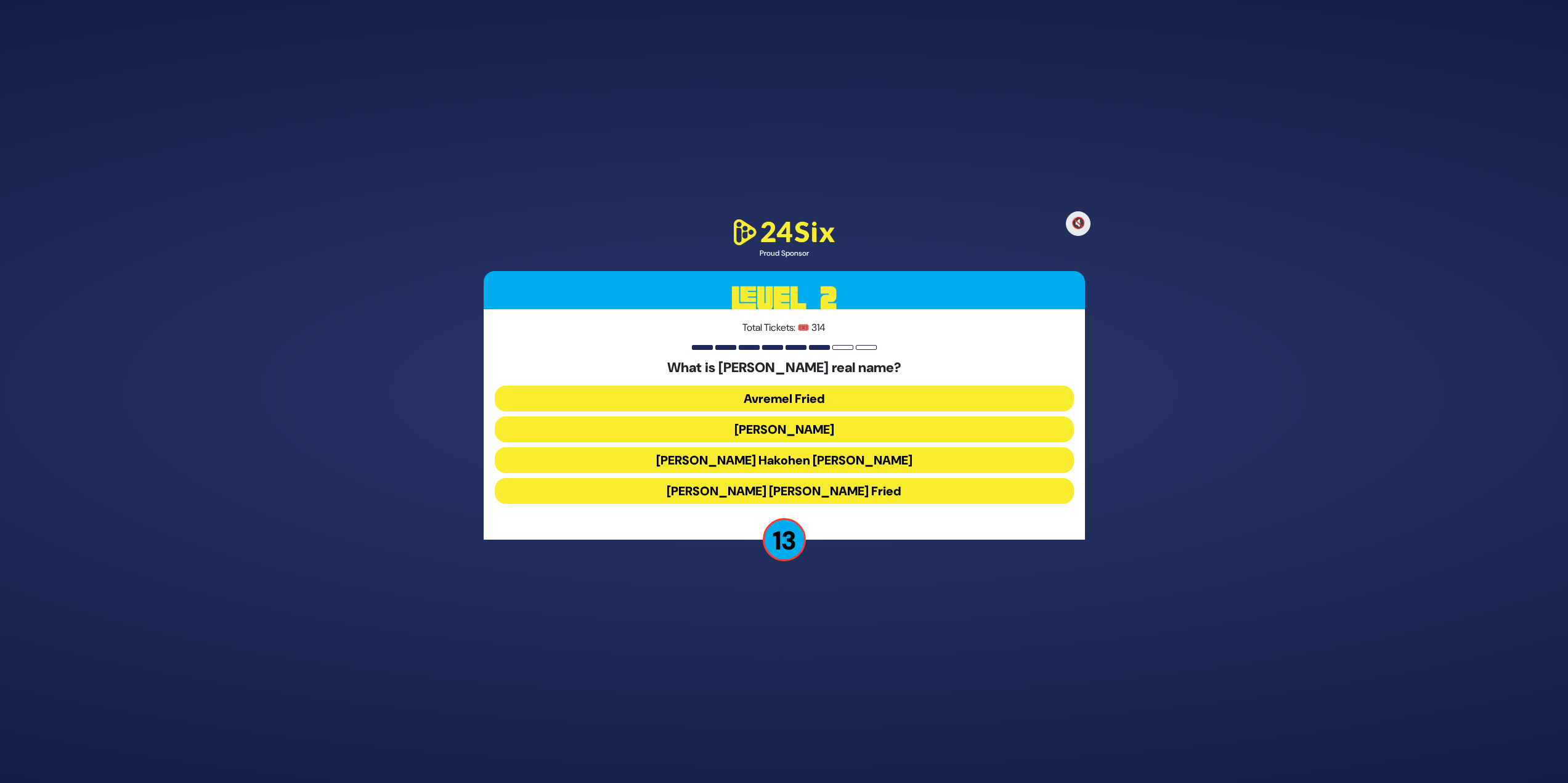
click at [740, 463] on button "Avraham Shabsi Hakohen Friedman" at bounding box center [784, 460] width 579 height 26
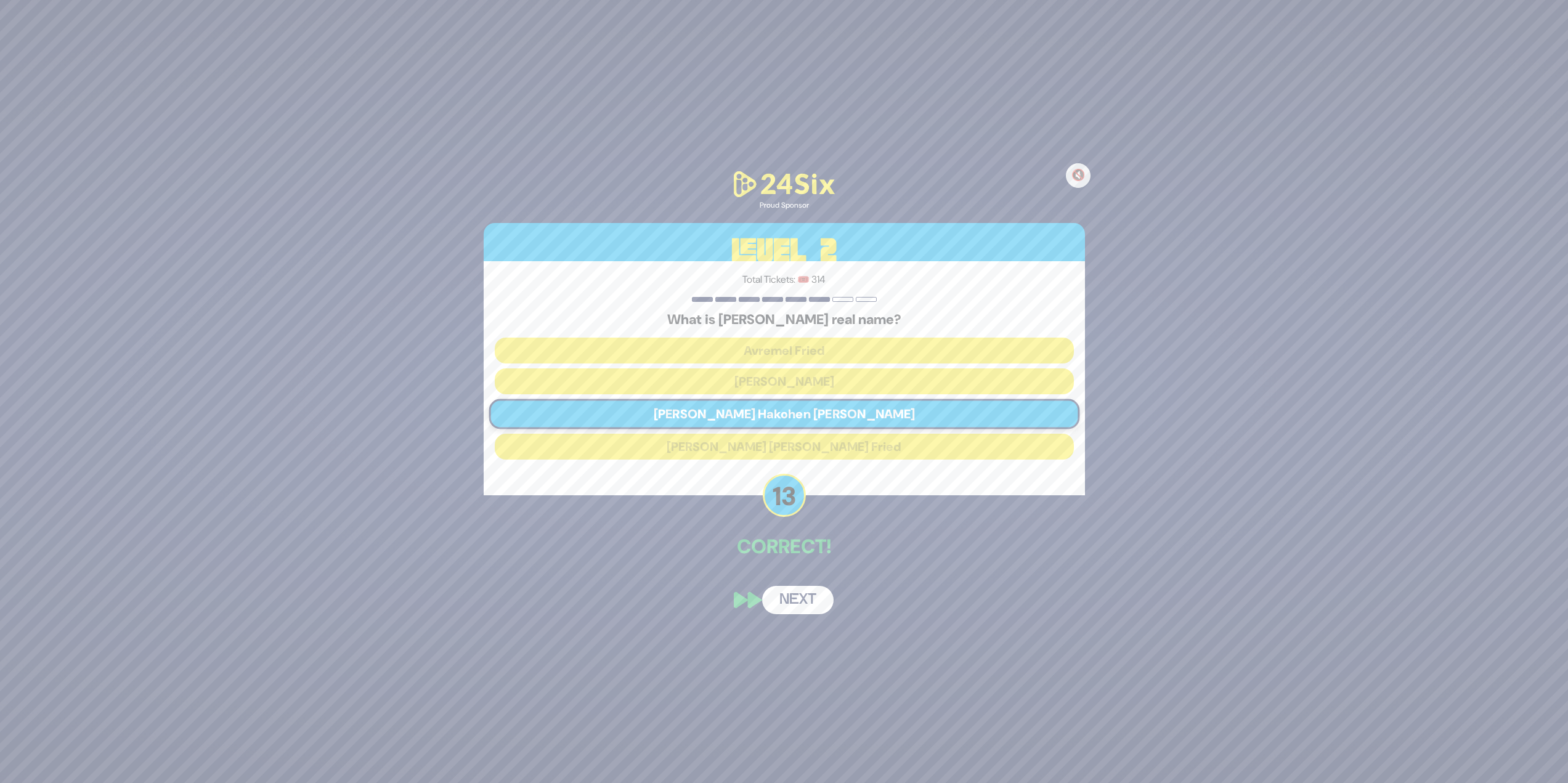
click at [803, 616] on div "🔇 Proud Sponsor Level 2 Total Tickets: 🎟️ 314 What is Avraham Fried’s real name…" at bounding box center [784, 392] width 631 height 475
click at [802, 610] on button "Next" at bounding box center [797, 600] width 71 height 28
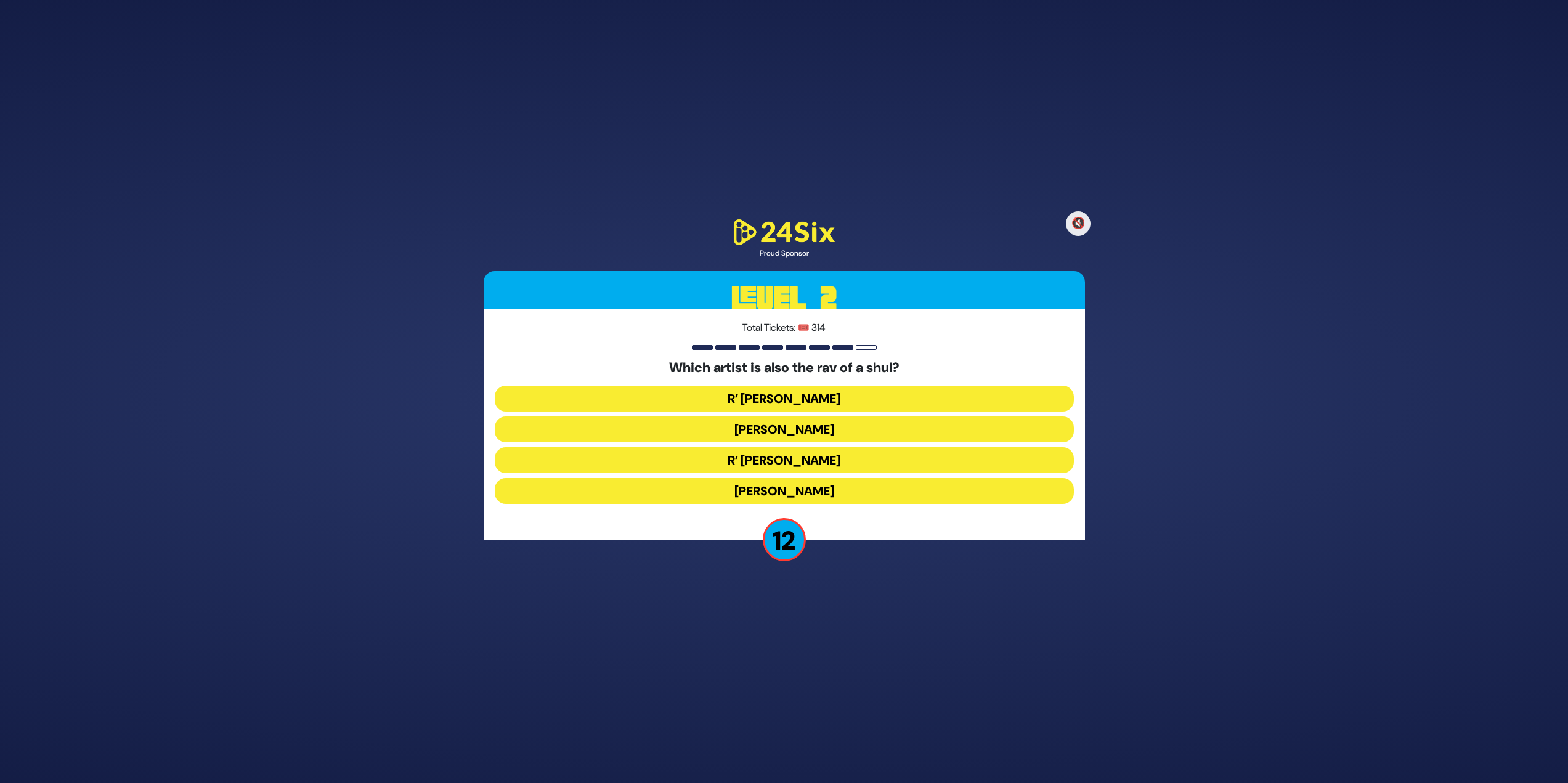
click at [765, 464] on button "R’ Shloimy Taussig" at bounding box center [784, 460] width 579 height 26
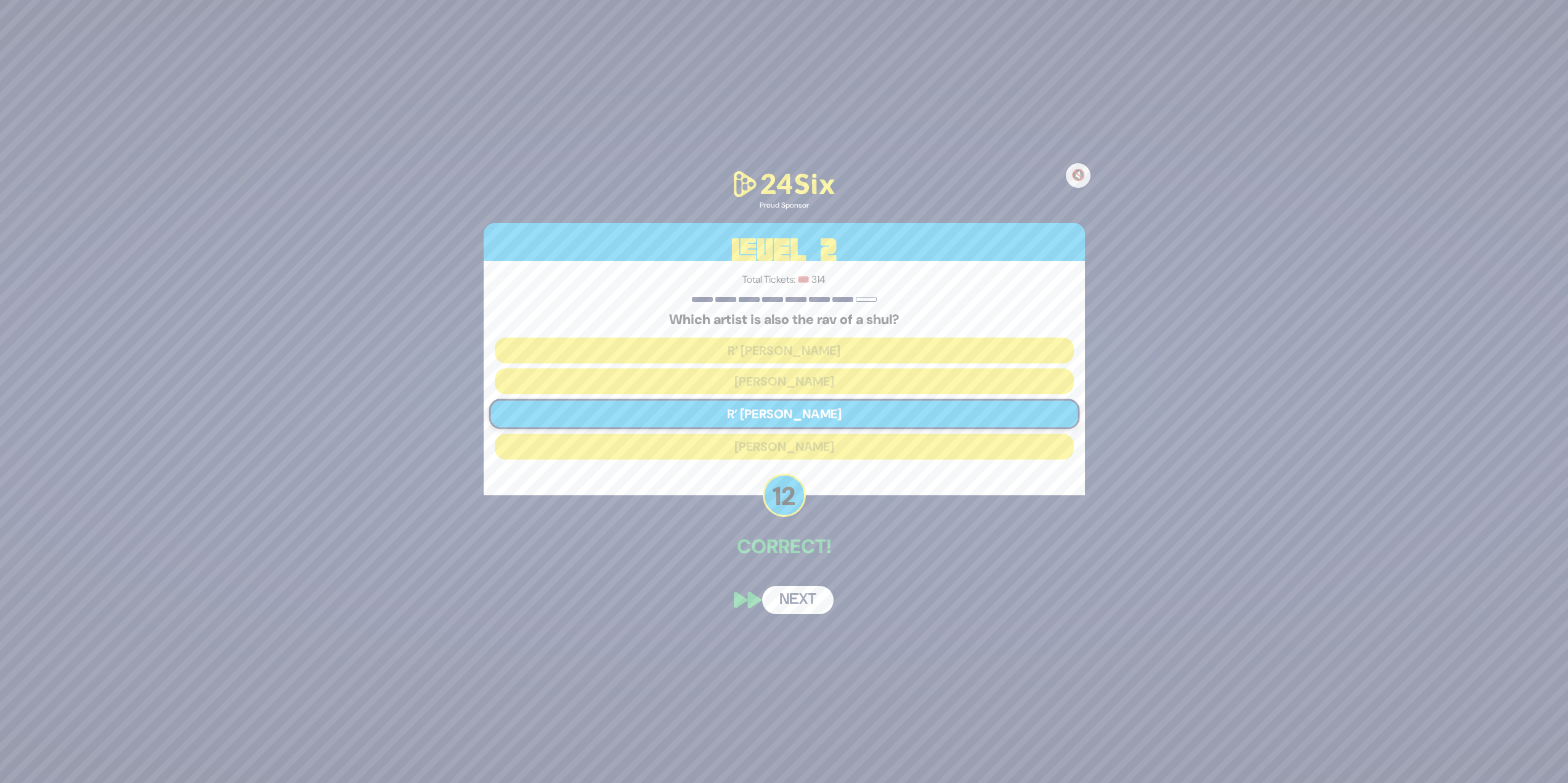
drag, startPoint x: 813, startPoint y: 603, endPoint x: 785, endPoint y: 588, distance: 31.8
click at [812, 602] on button "Next" at bounding box center [797, 600] width 71 height 28
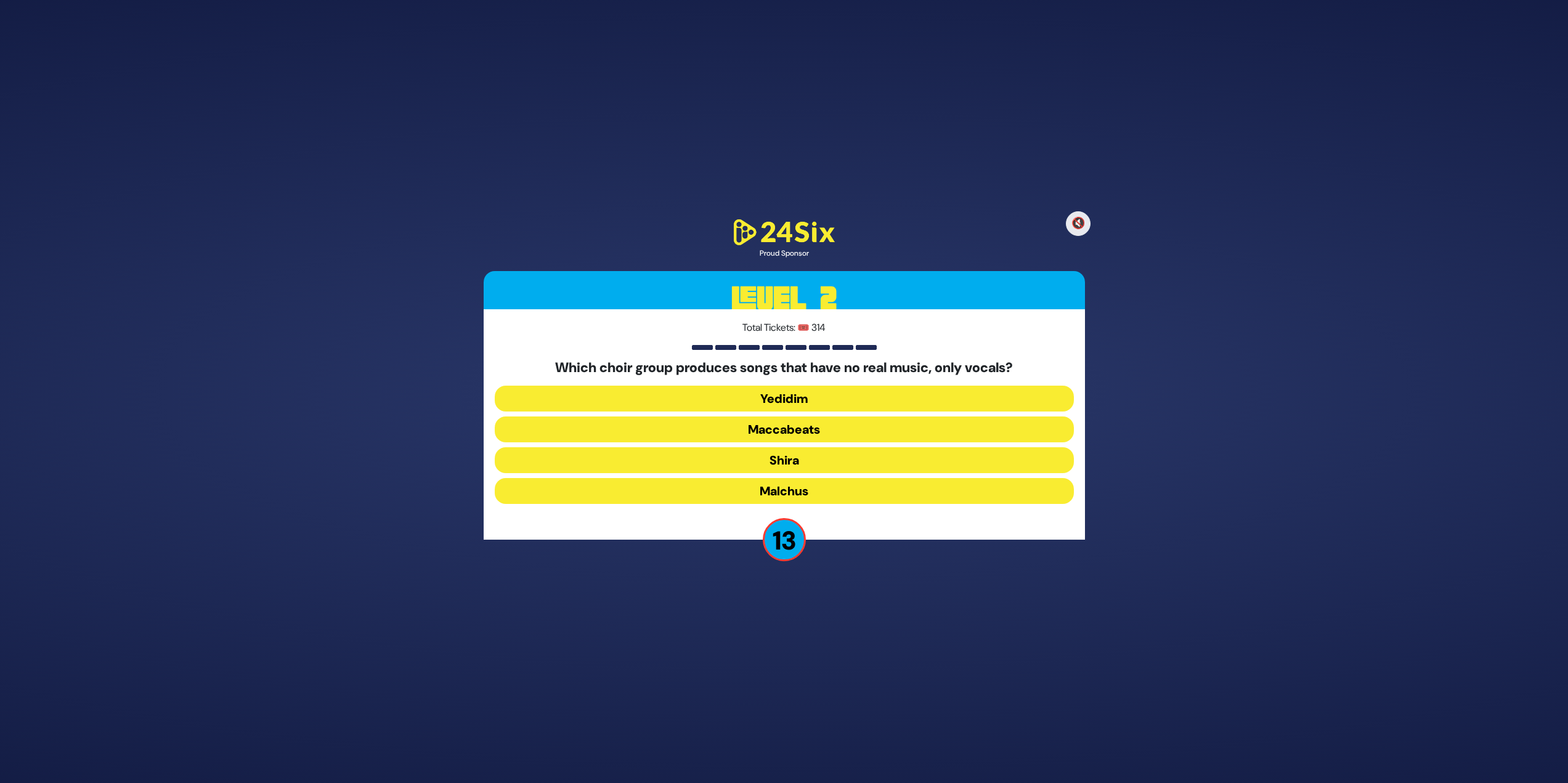
click at [753, 423] on button "Maccabeats" at bounding box center [784, 430] width 579 height 26
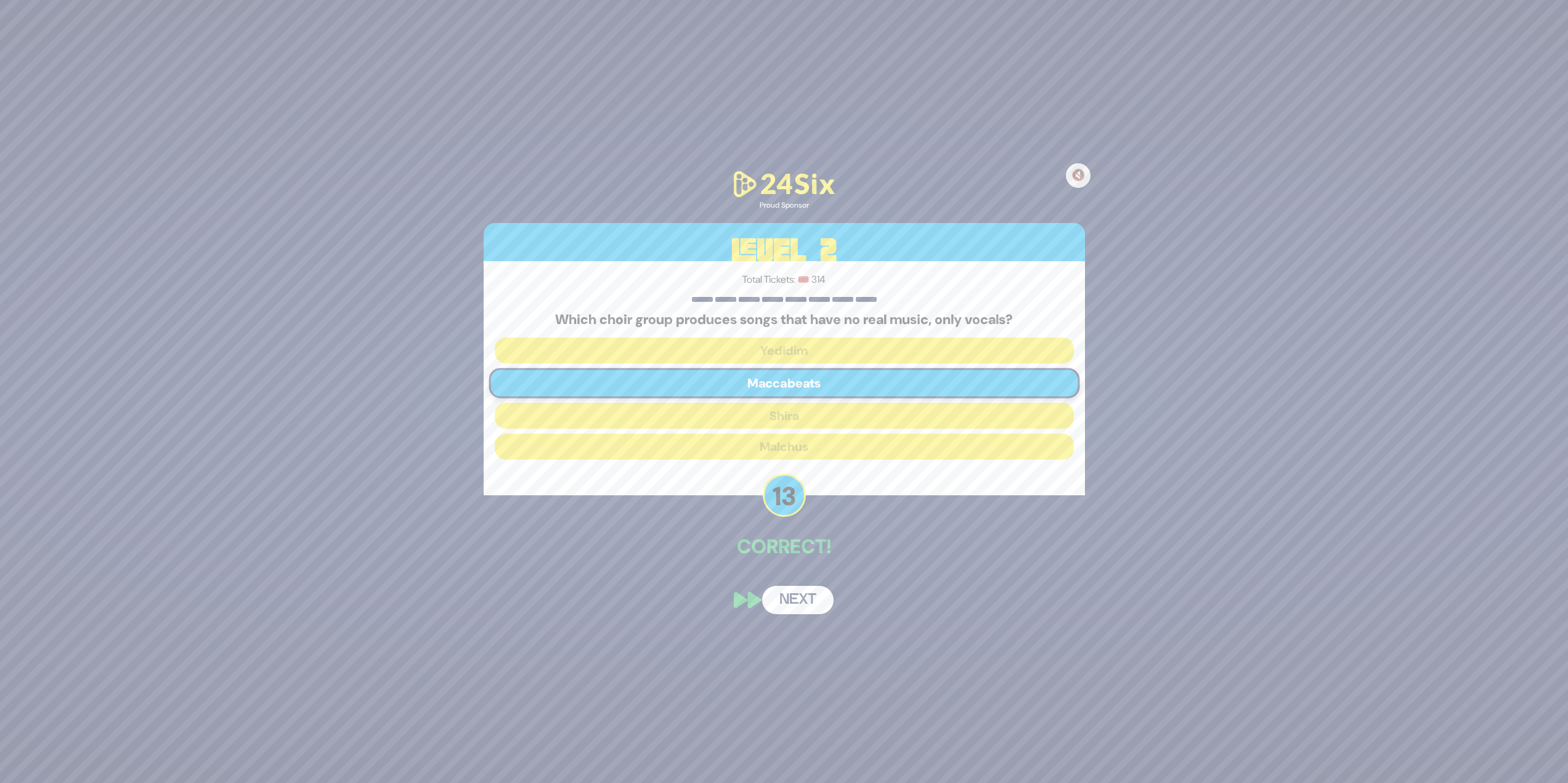
click at [770, 612] on button "Next" at bounding box center [797, 600] width 71 height 28
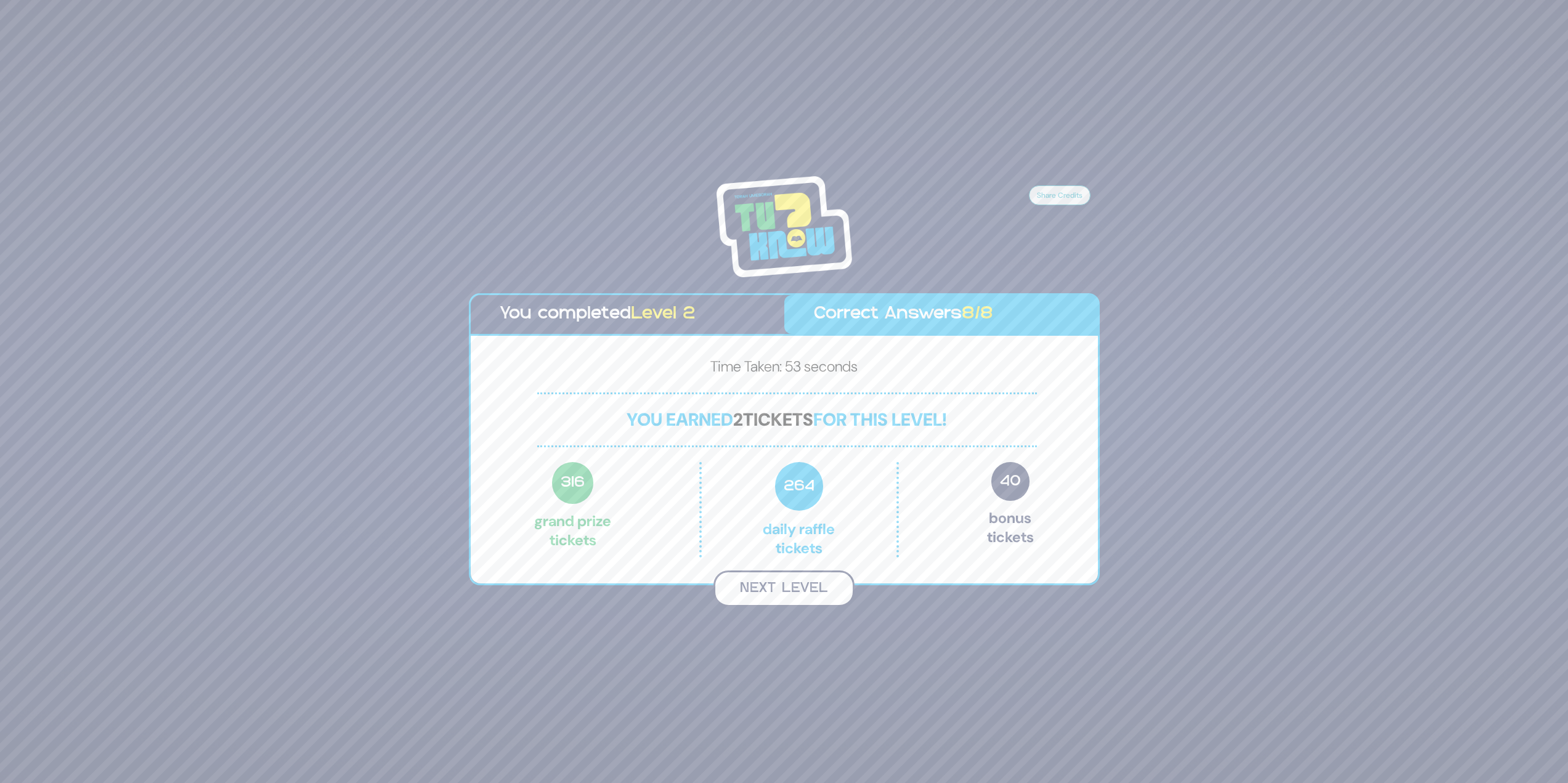
click at [765, 581] on button "Next Level" at bounding box center [784, 588] width 141 height 36
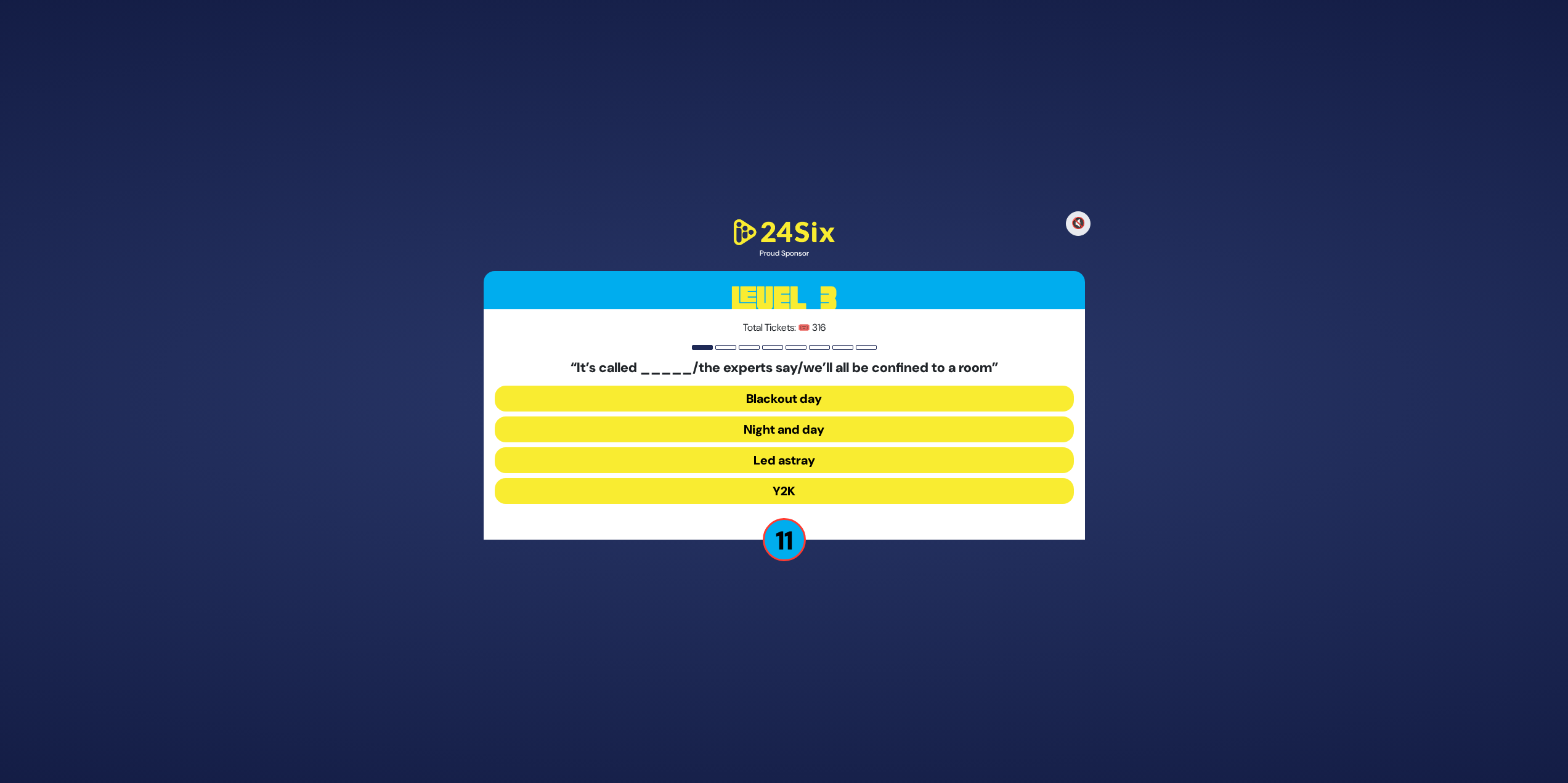
click at [728, 492] on button "Y2K" at bounding box center [784, 491] width 579 height 26
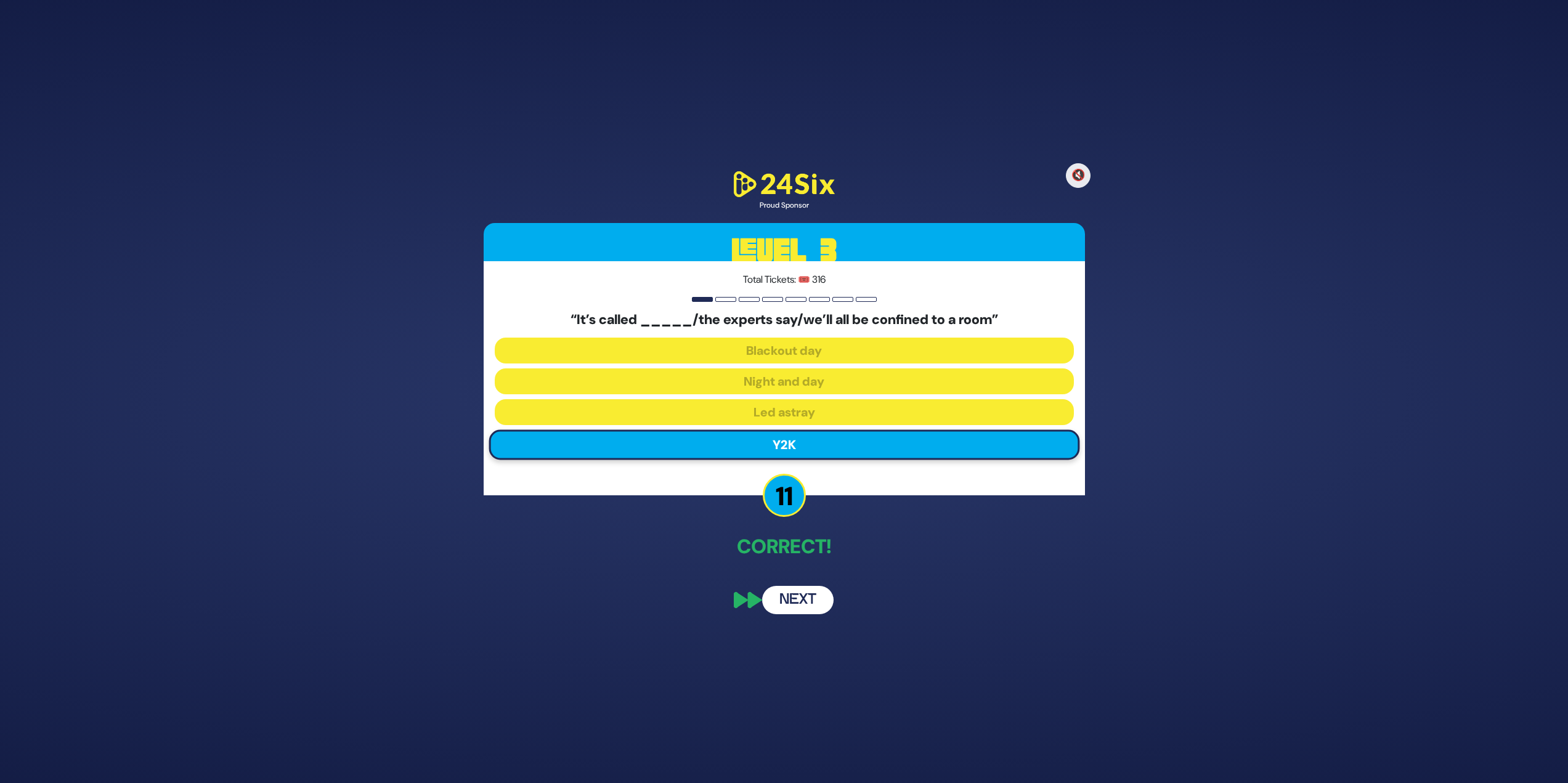
click at [778, 596] on button "Next" at bounding box center [797, 600] width 71 height 28
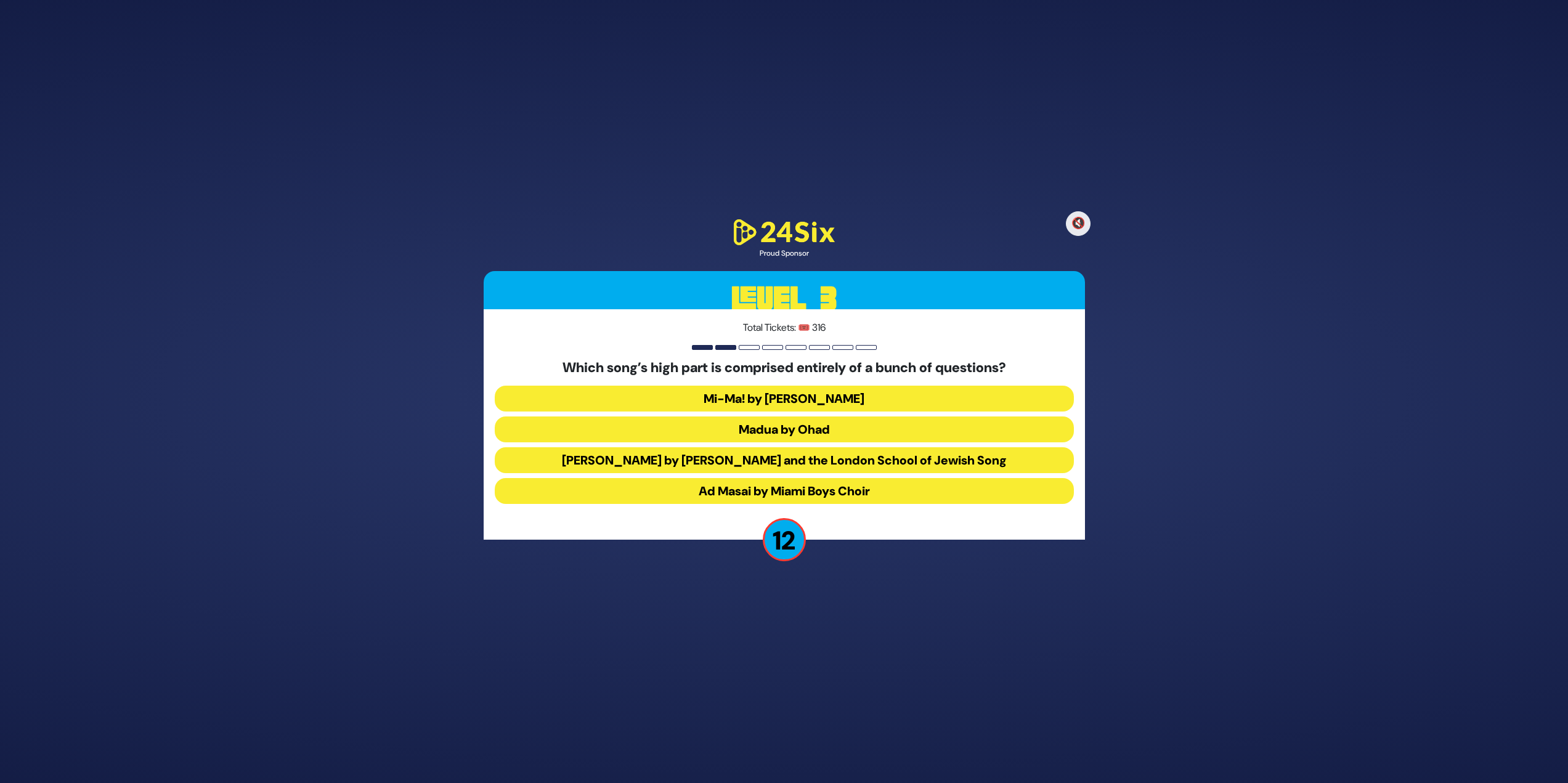
click at [753, 399] on button "Mi-Ma! by Avraham Fried" at bounding box center [784, 399] width 579 height 26
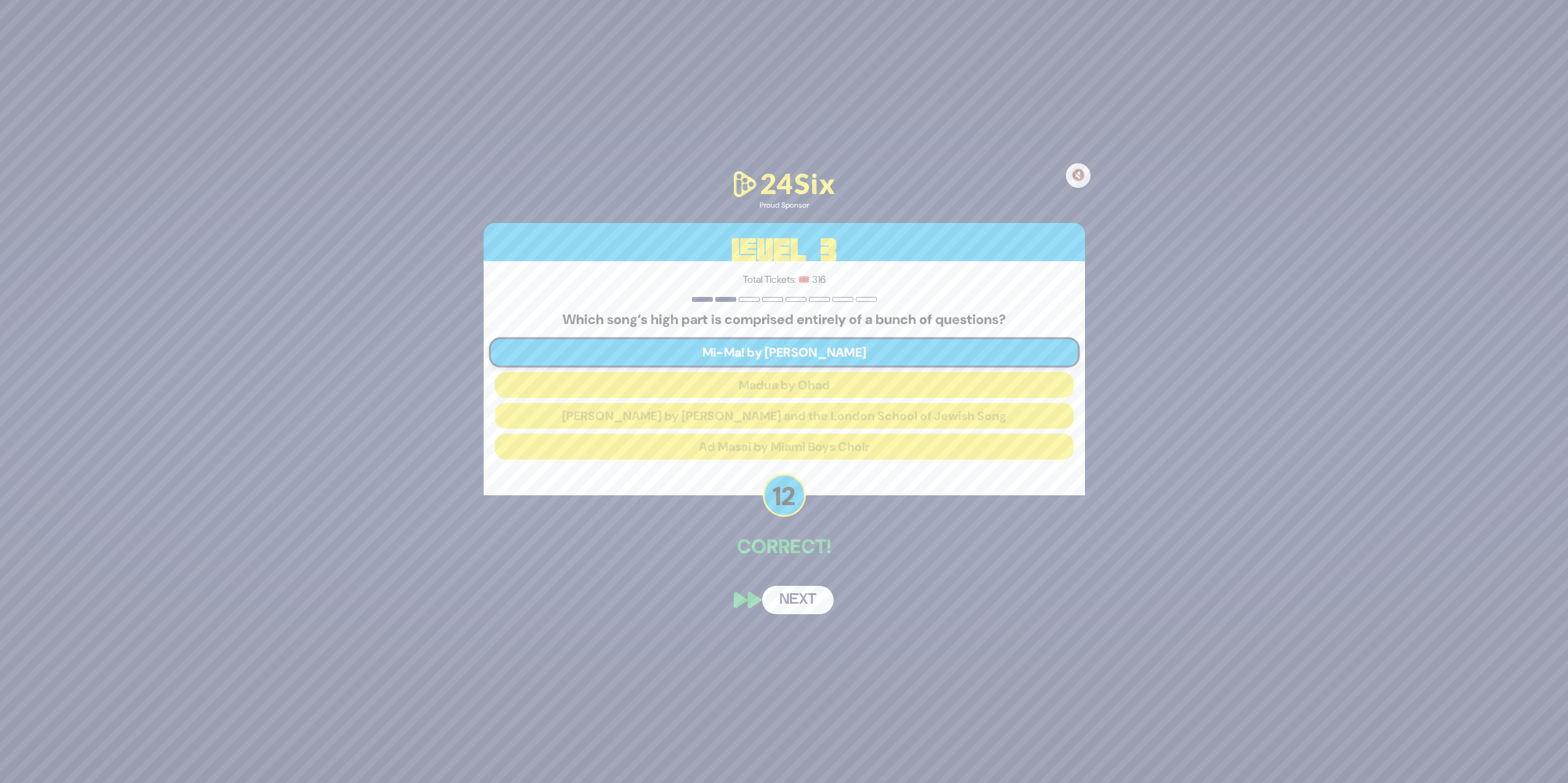
click at [793, 596] on button "Next" at bounding box center [797, 600] width 71 height 28
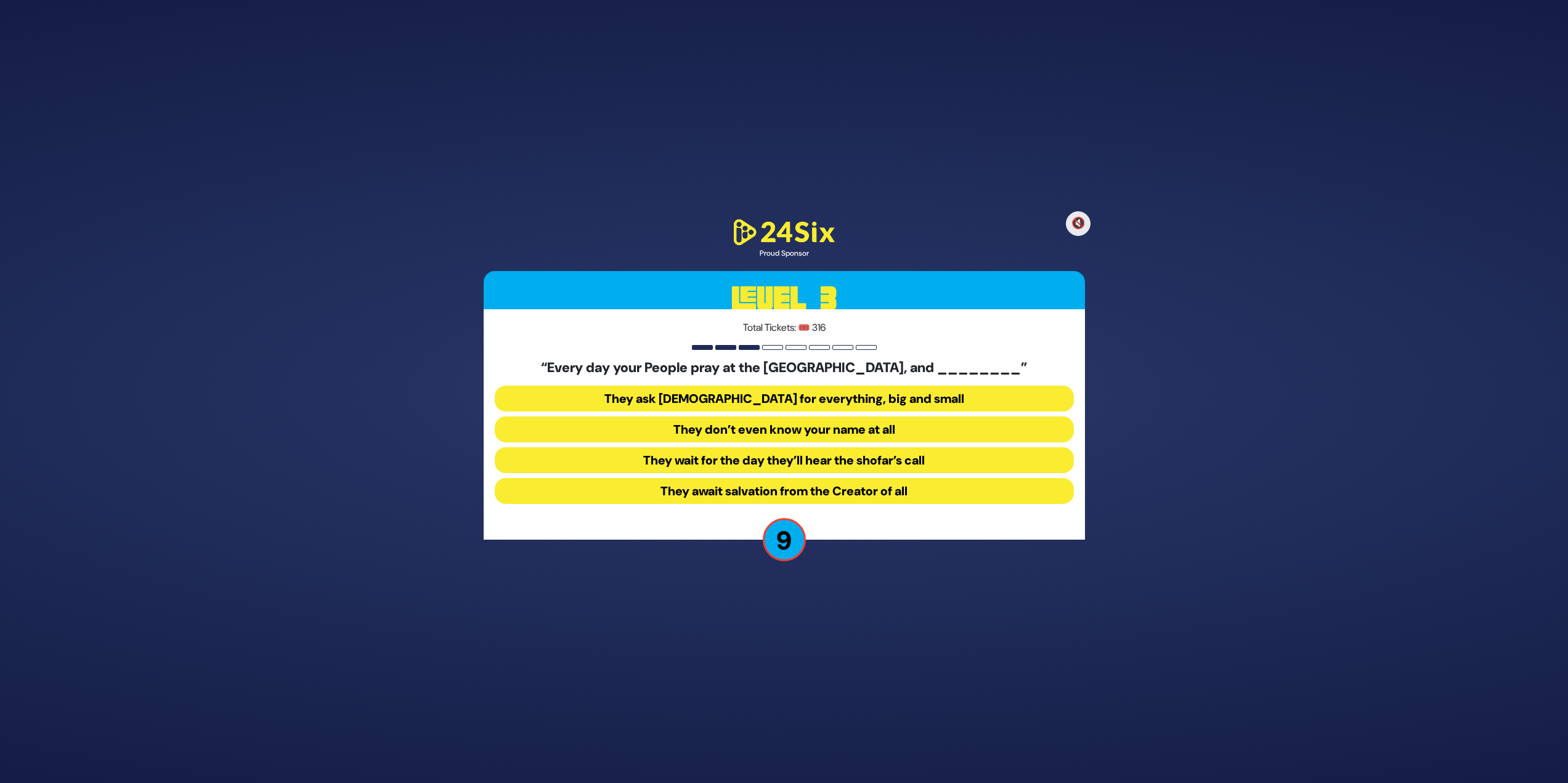
click at [700, 438] on button "They don’t even know your name at all" at bounding box center [784, 430] width 579 height 26
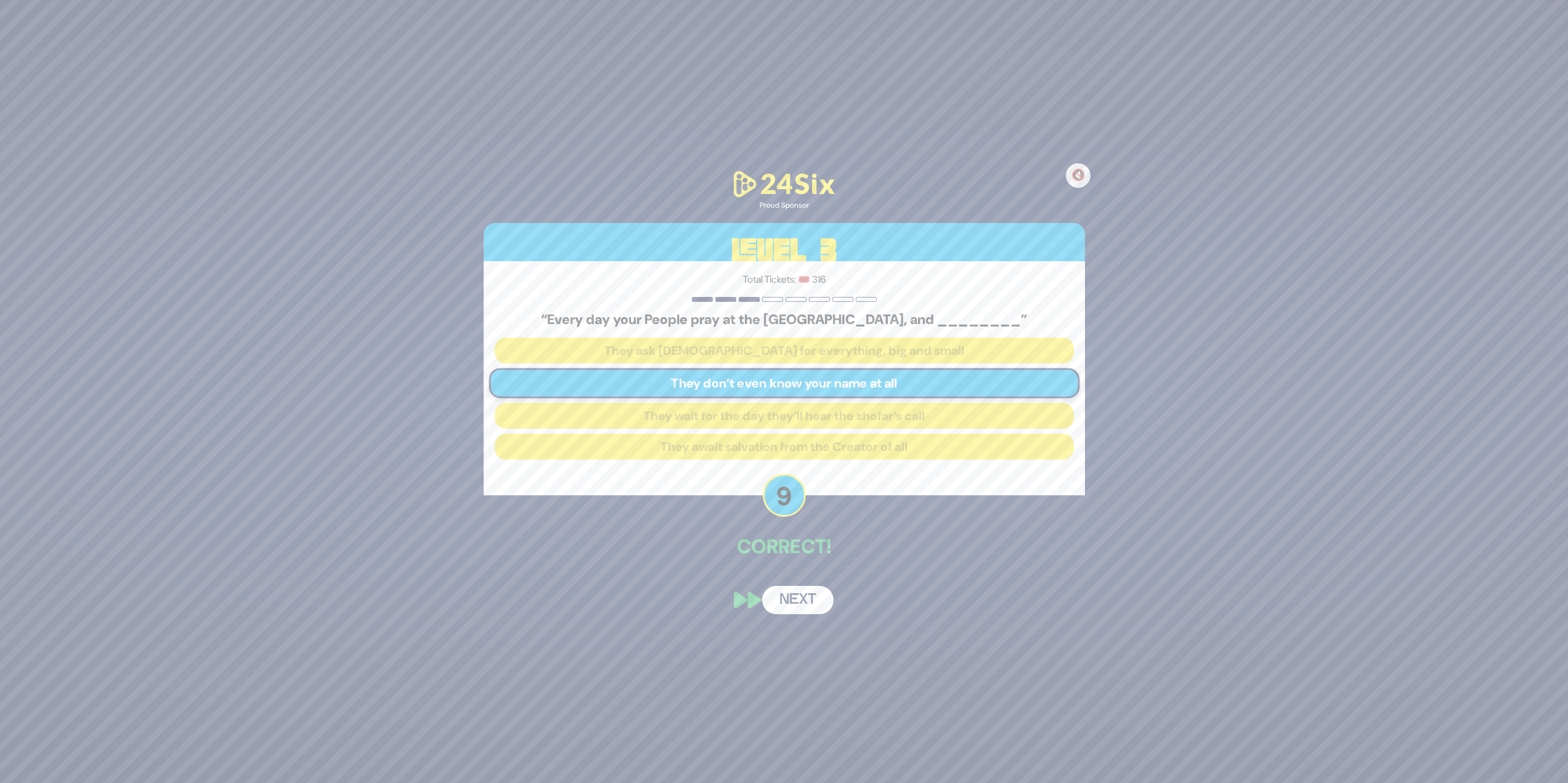
click at [818, 592] on button "Next" at bounding box center [797, 600] width 71 height 28
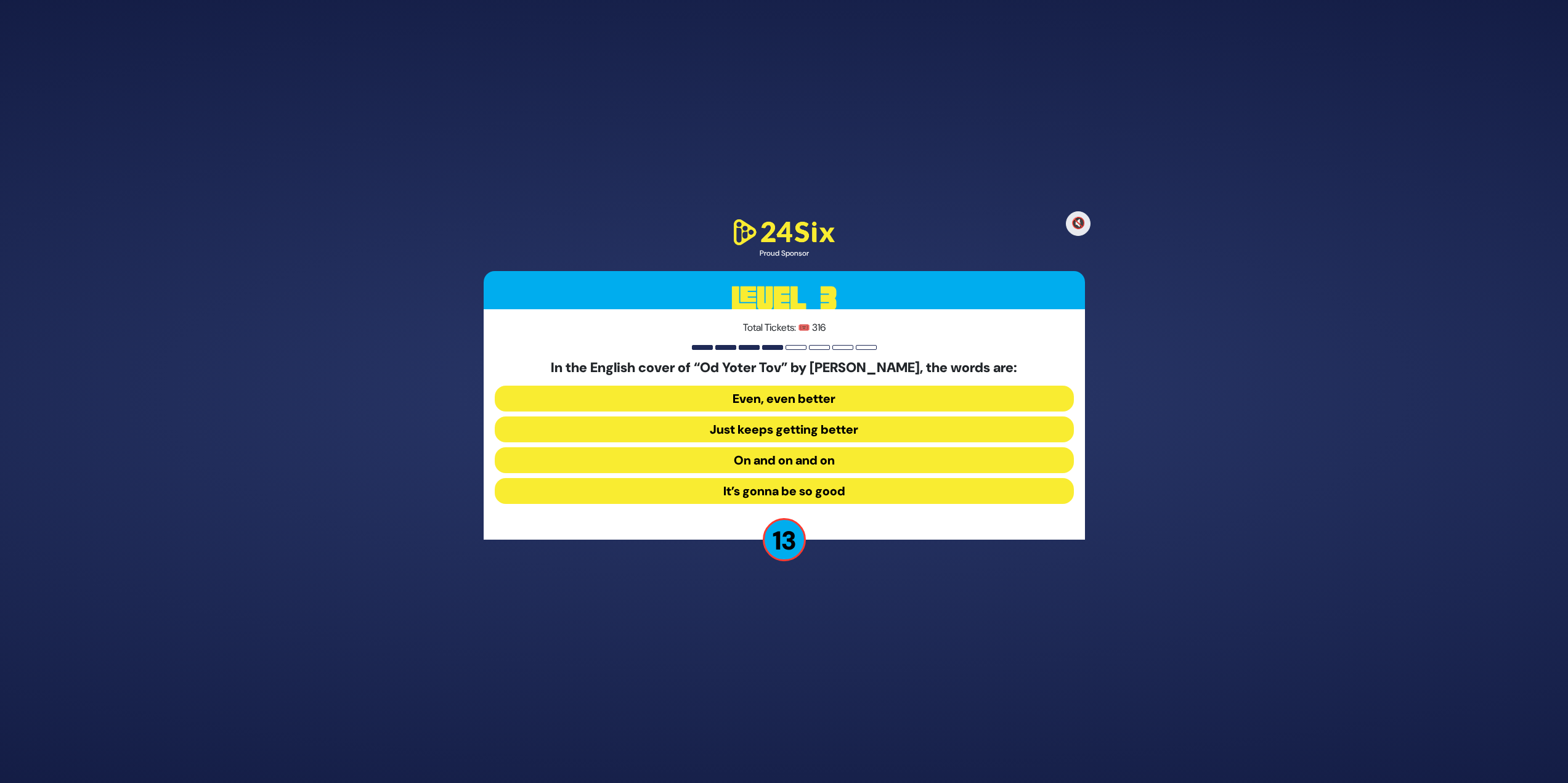
click at [736, 456] on button "On and on and on" at bounding box center [784, 460] width 579 height 26
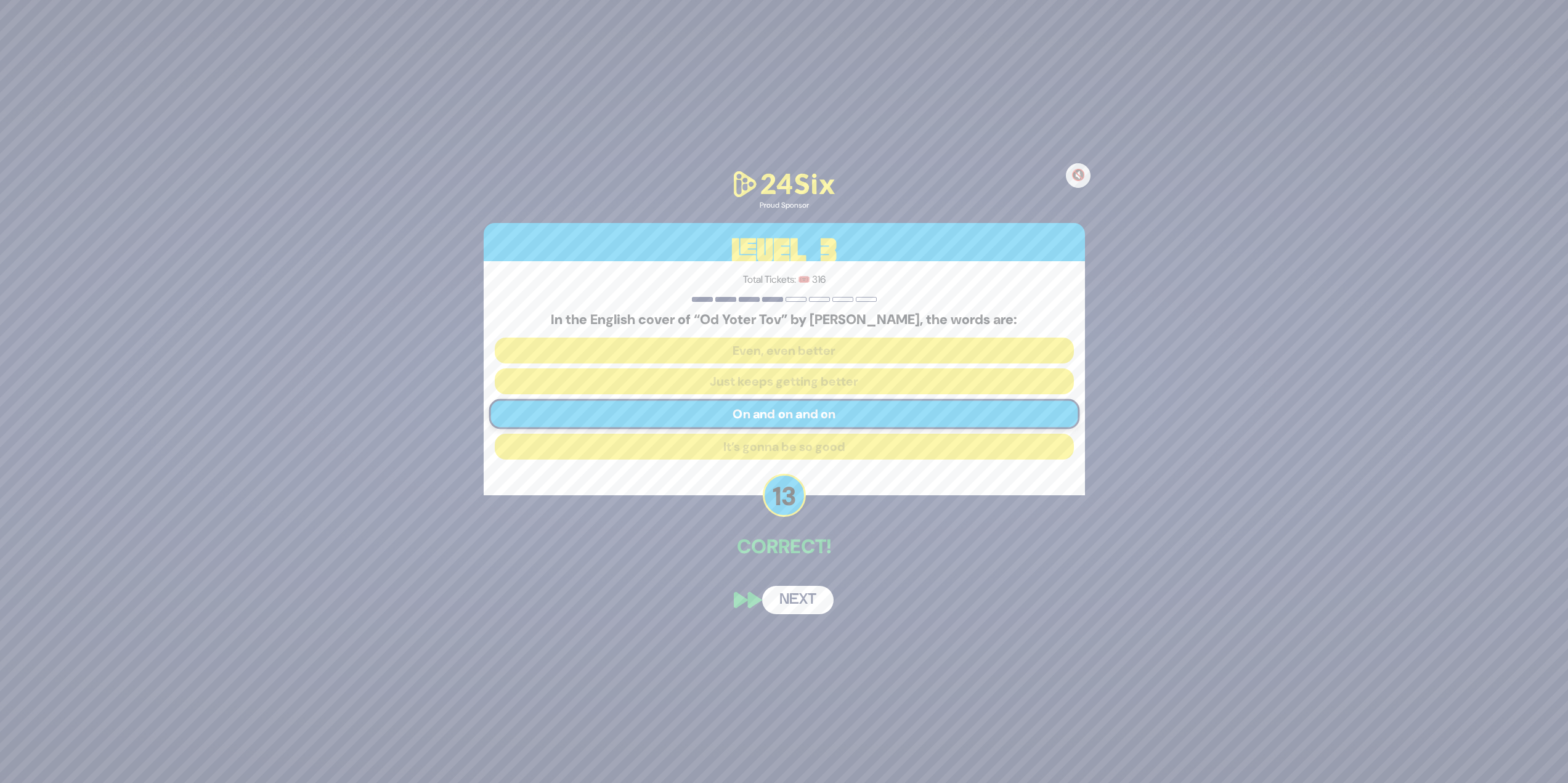
click at [792, 587] on button "Next" at bounding box center [797, 600] width 71 height 28
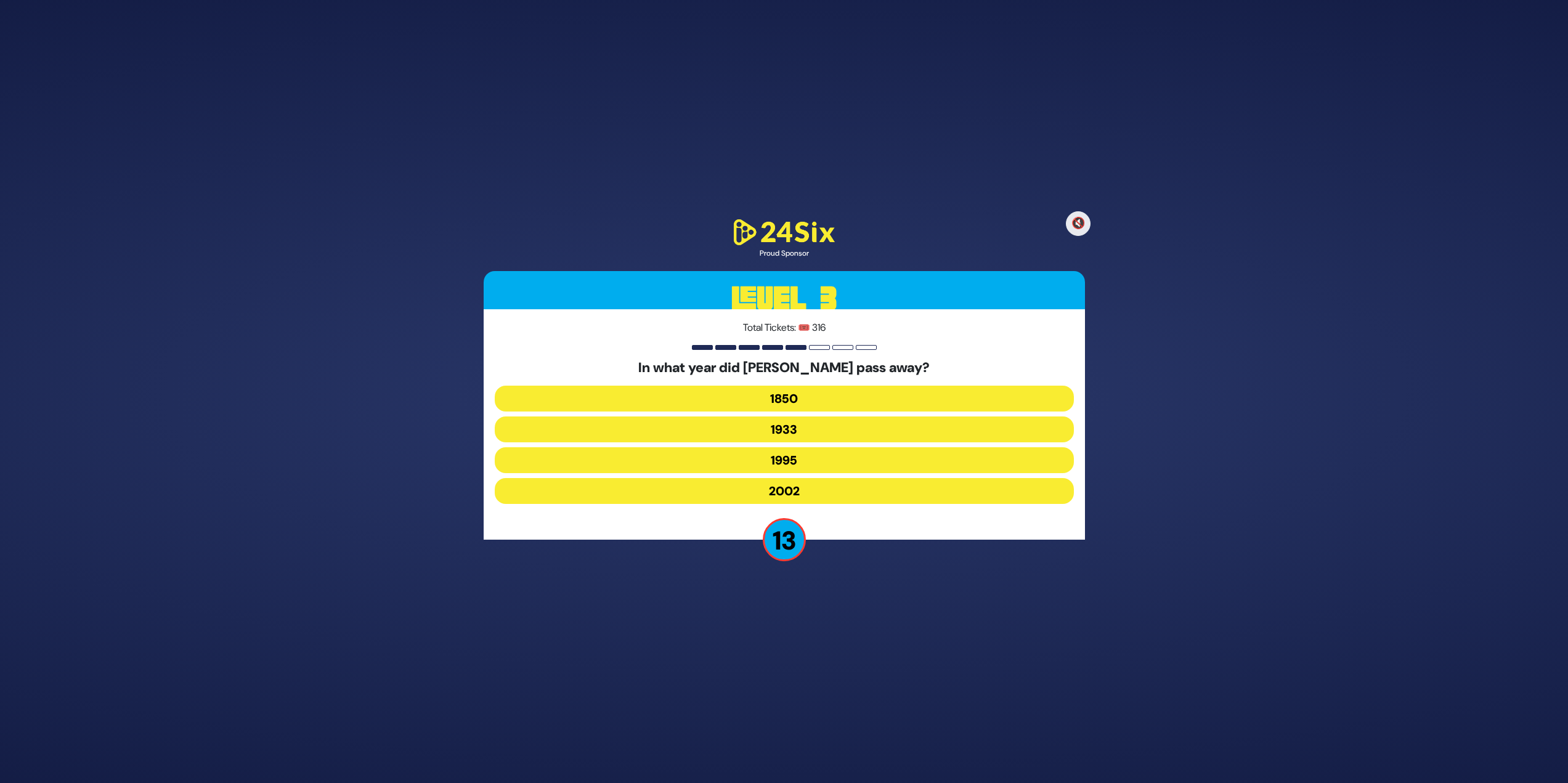
click at [675, 457] on button "1995" at bounding box center [784, 460] width 579 height 26
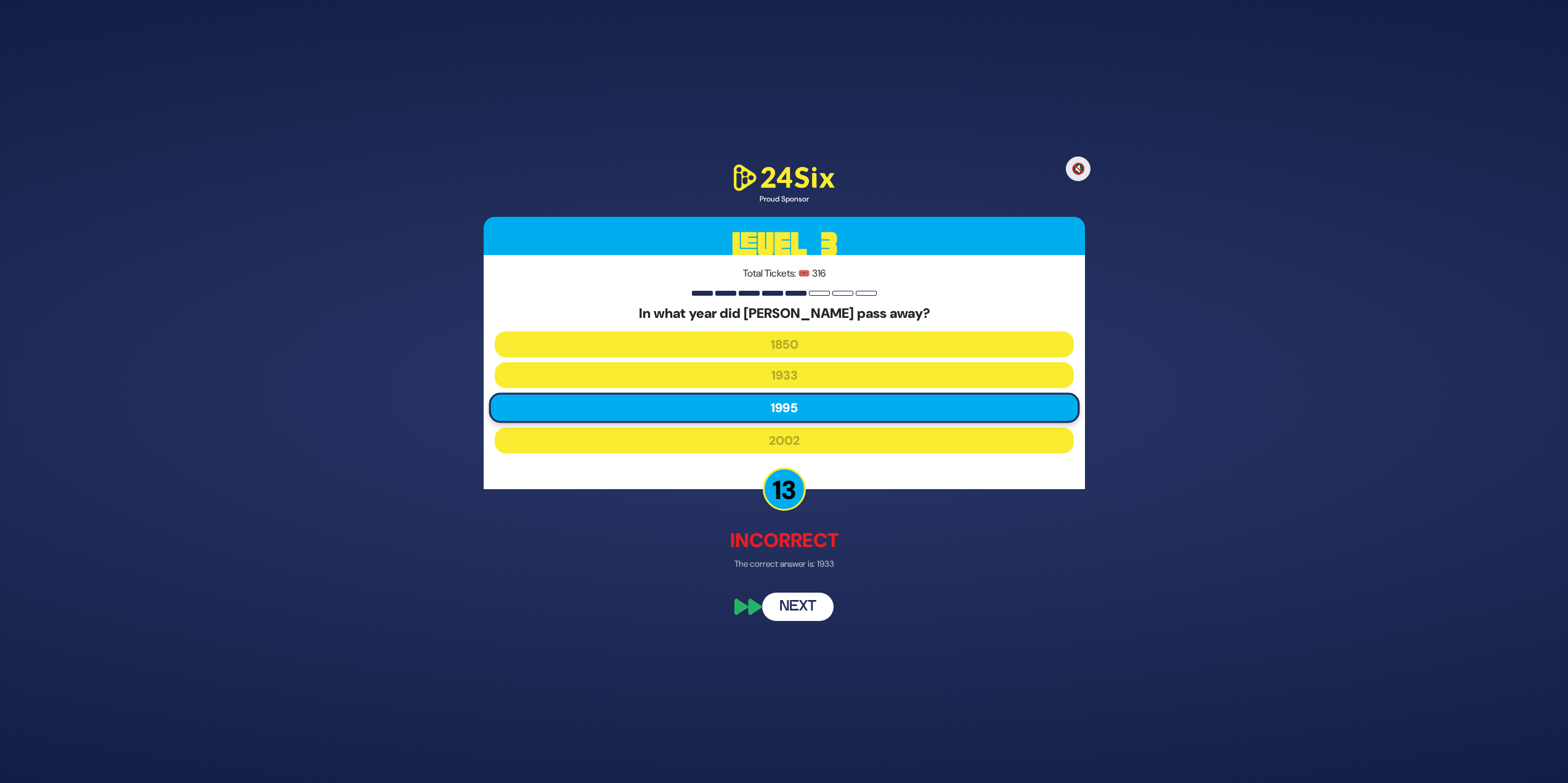
click at [793, 605] on button "Next" at bounding box center [797, 606] width 71 height 28
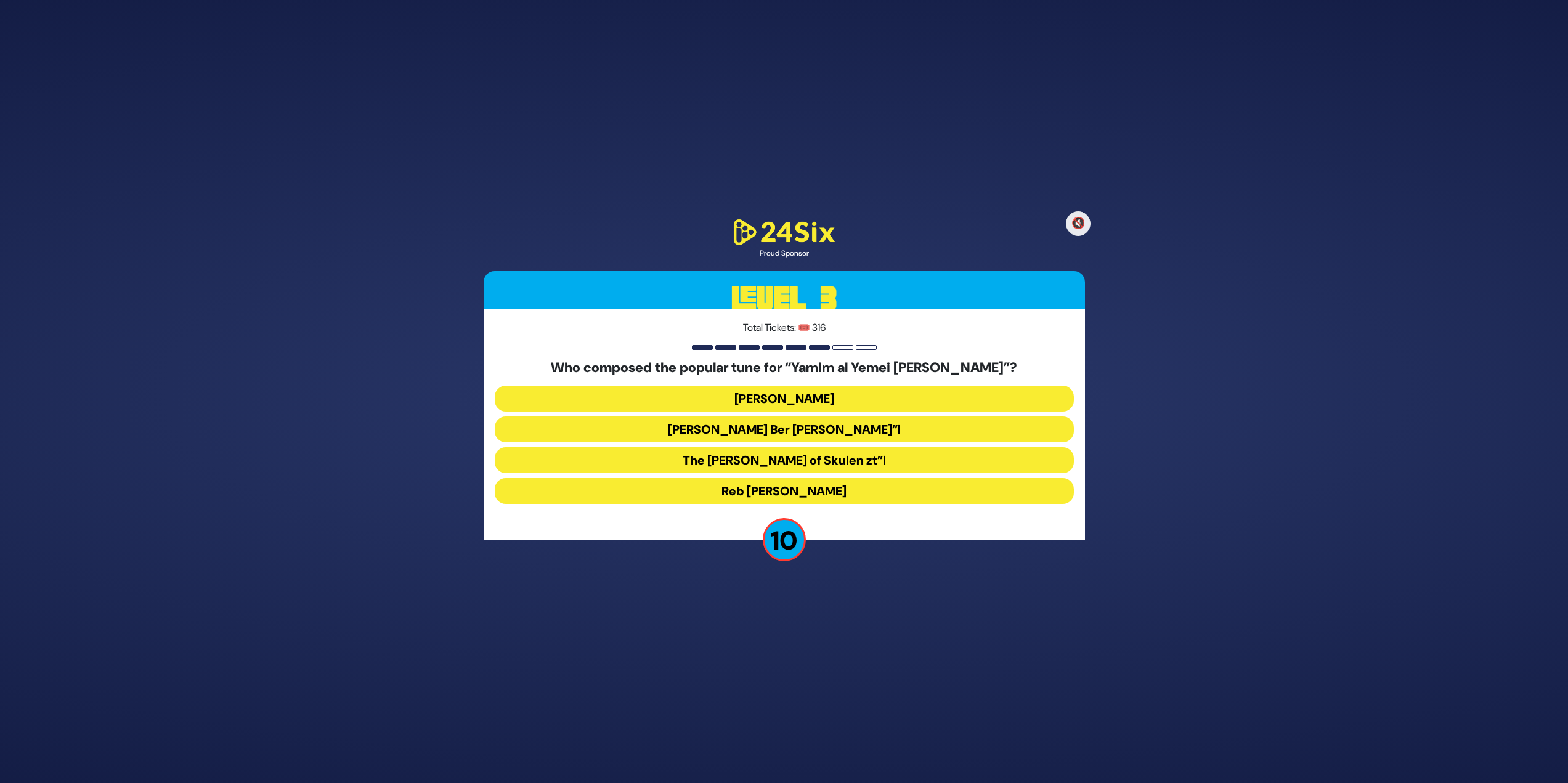
click at [924, 484] on button "Reb Bentzion Shenker" at bounding box center [784, 491] width 579 height 26
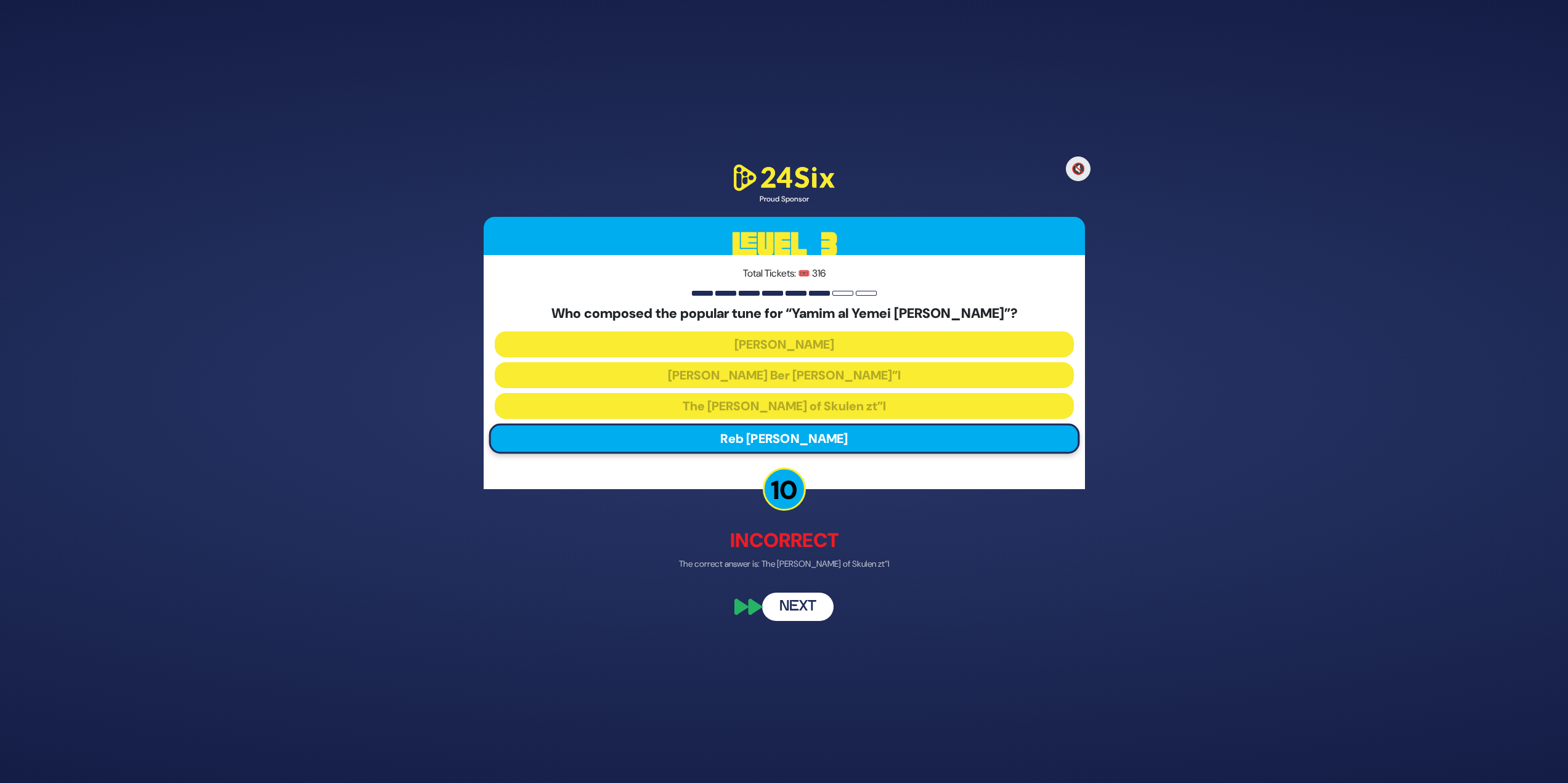
click at [795, 602] on button "Next" at bounding box center [797, 606] width 71 height 28
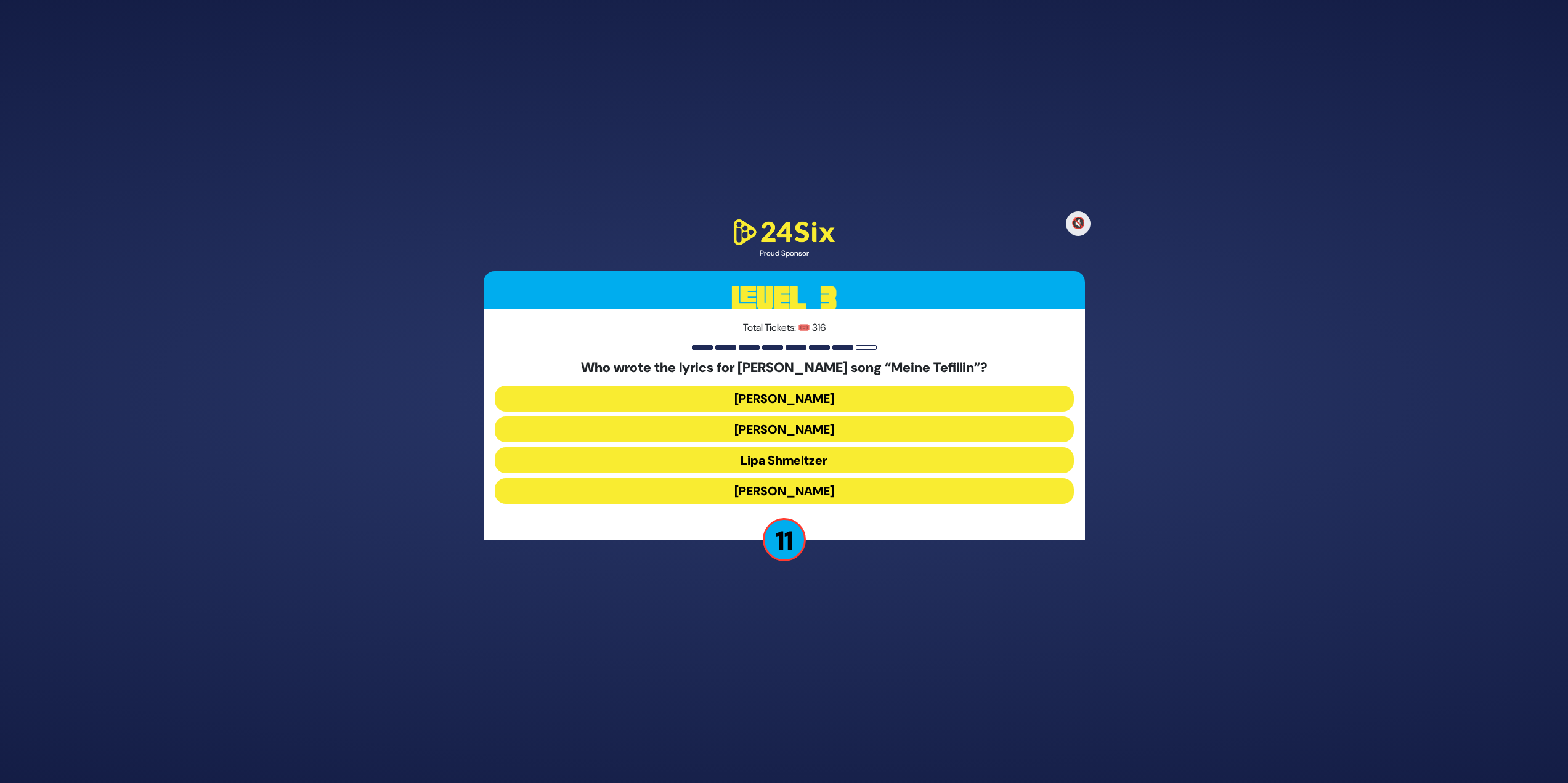
click at [763, 491] on button "Pinky Weber" at bounding box center [784, 491] width 579 height 26
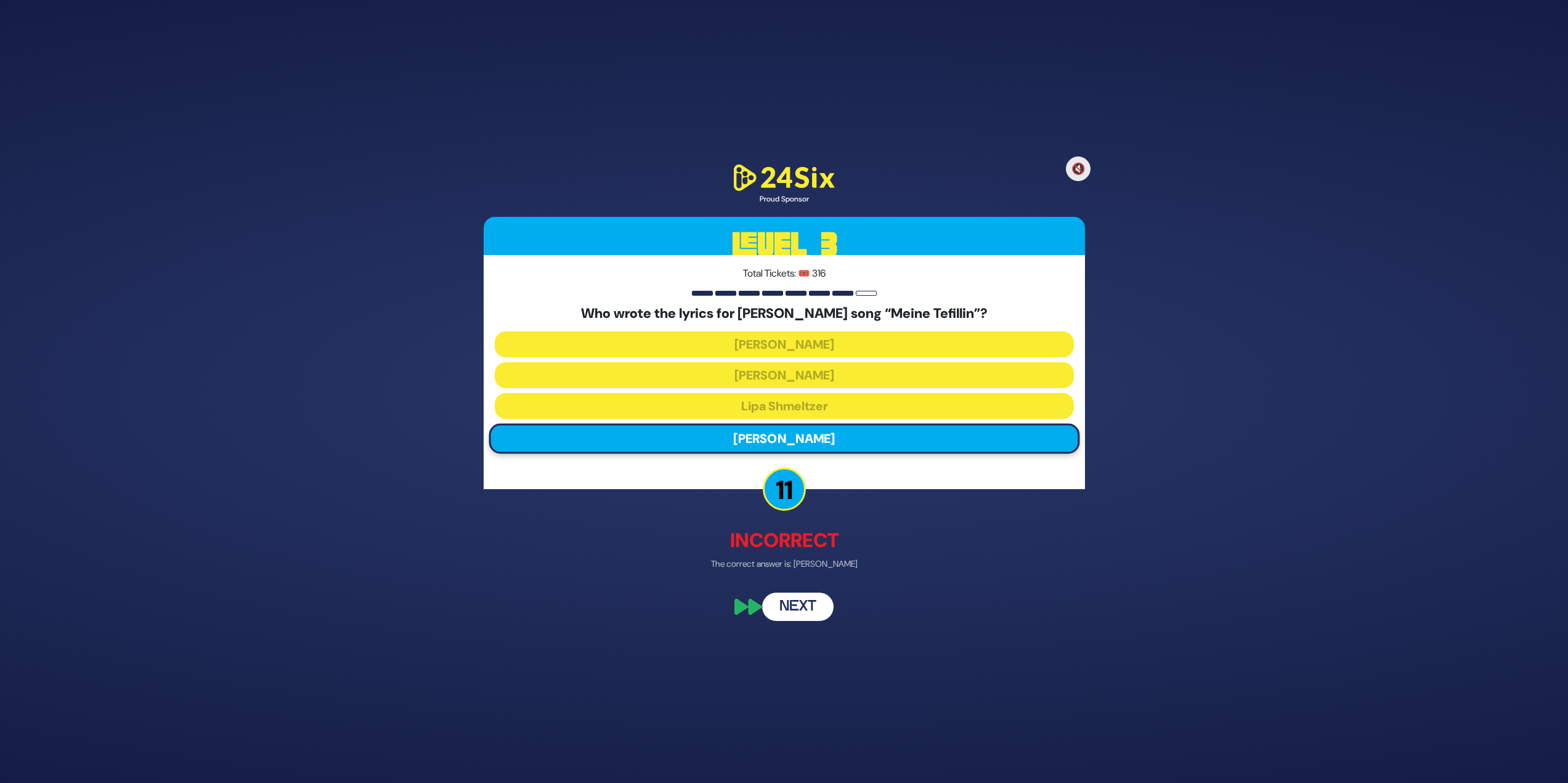
click at [806, 616] on button "Next" at bounding box center [797, 606] width 71 height 28
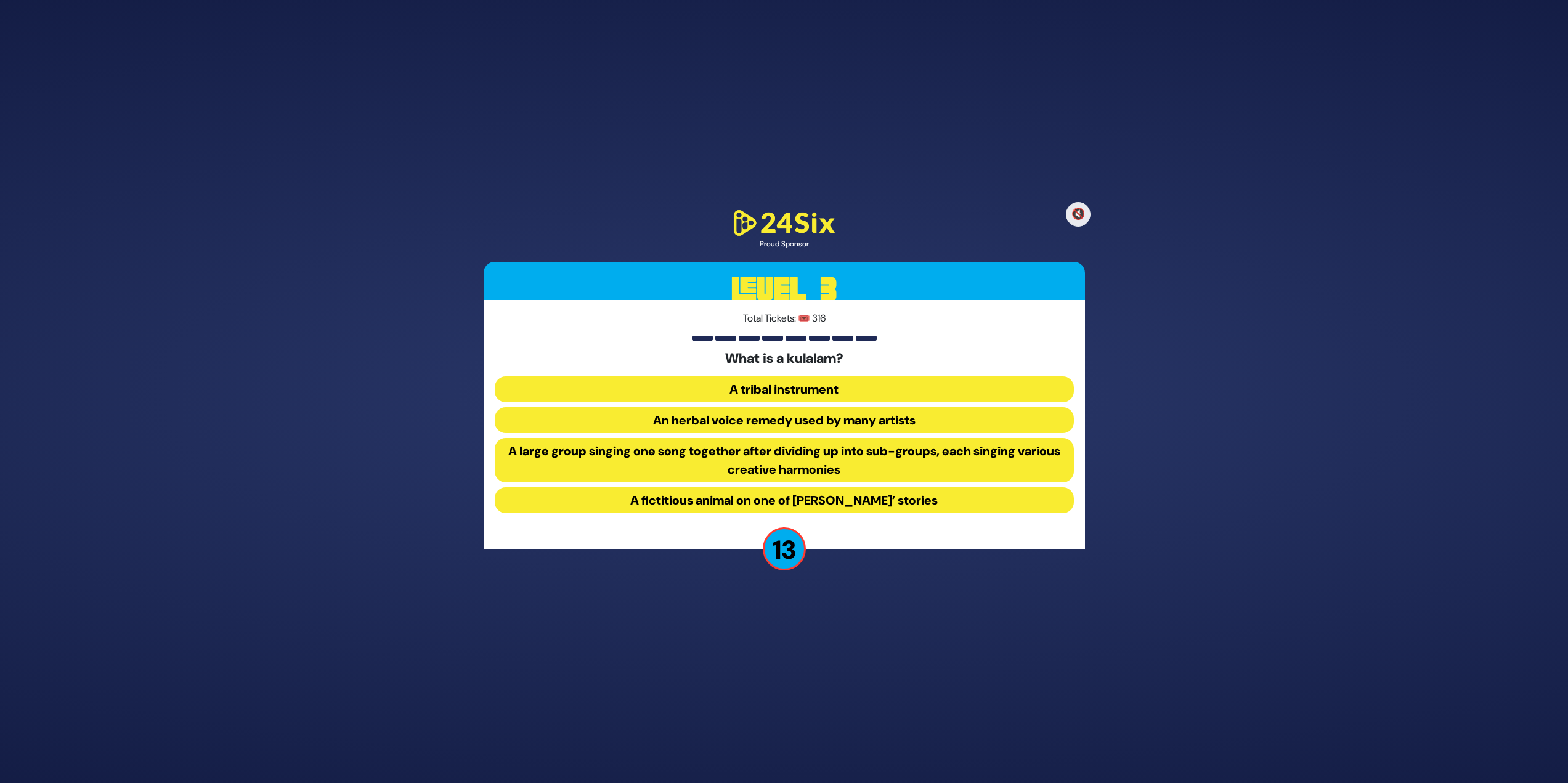
click at [720, 456] on button "A large group singing one song together after dividing up into sub-groups, each…" at bounding box center [784, 461] width 579 height 45
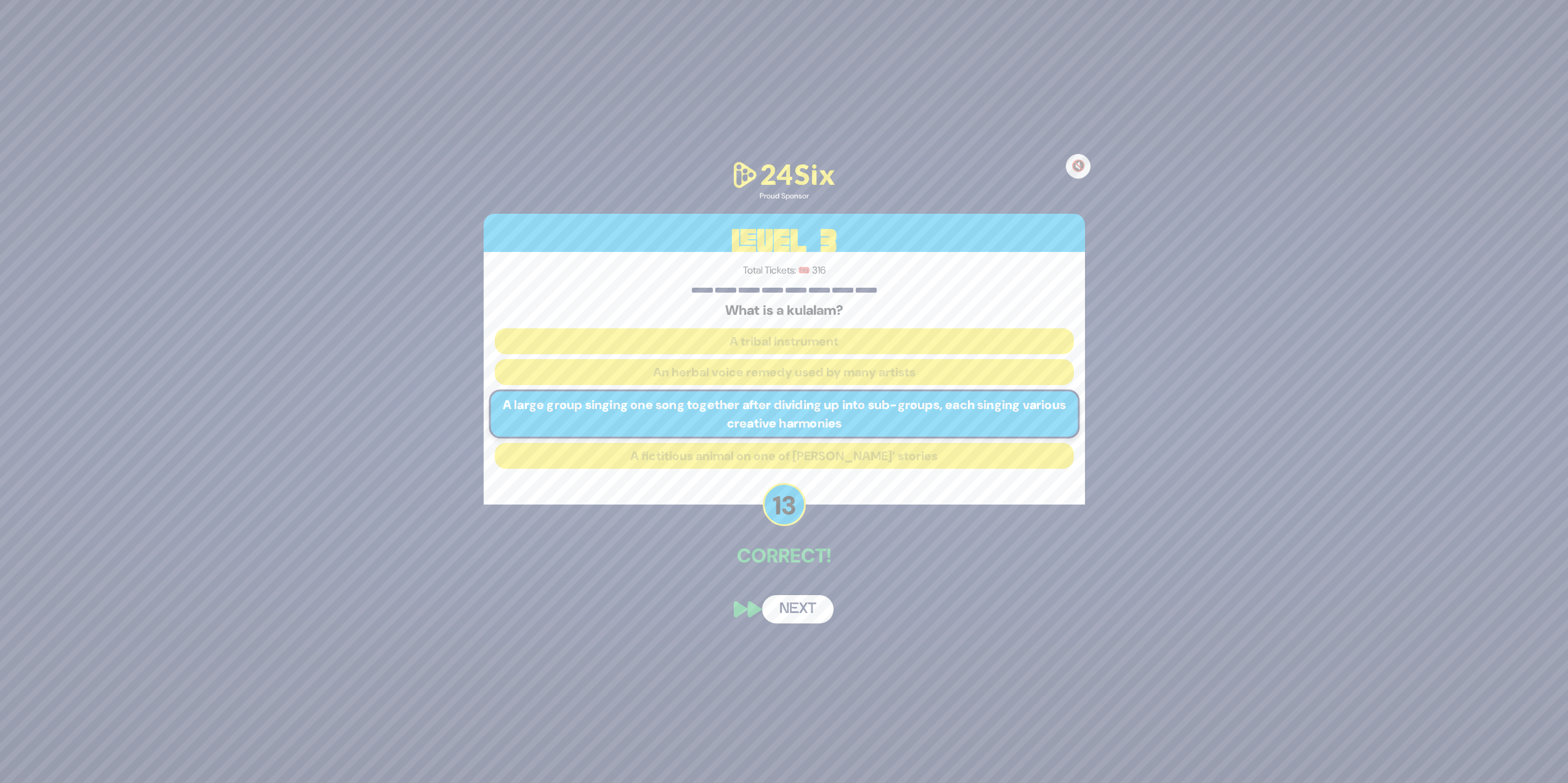
click at [821, 597] on button "Next" at bounding box center [797, 609] width 71 height 28
